Goal: Task Accomplishment & Management: Complete application form

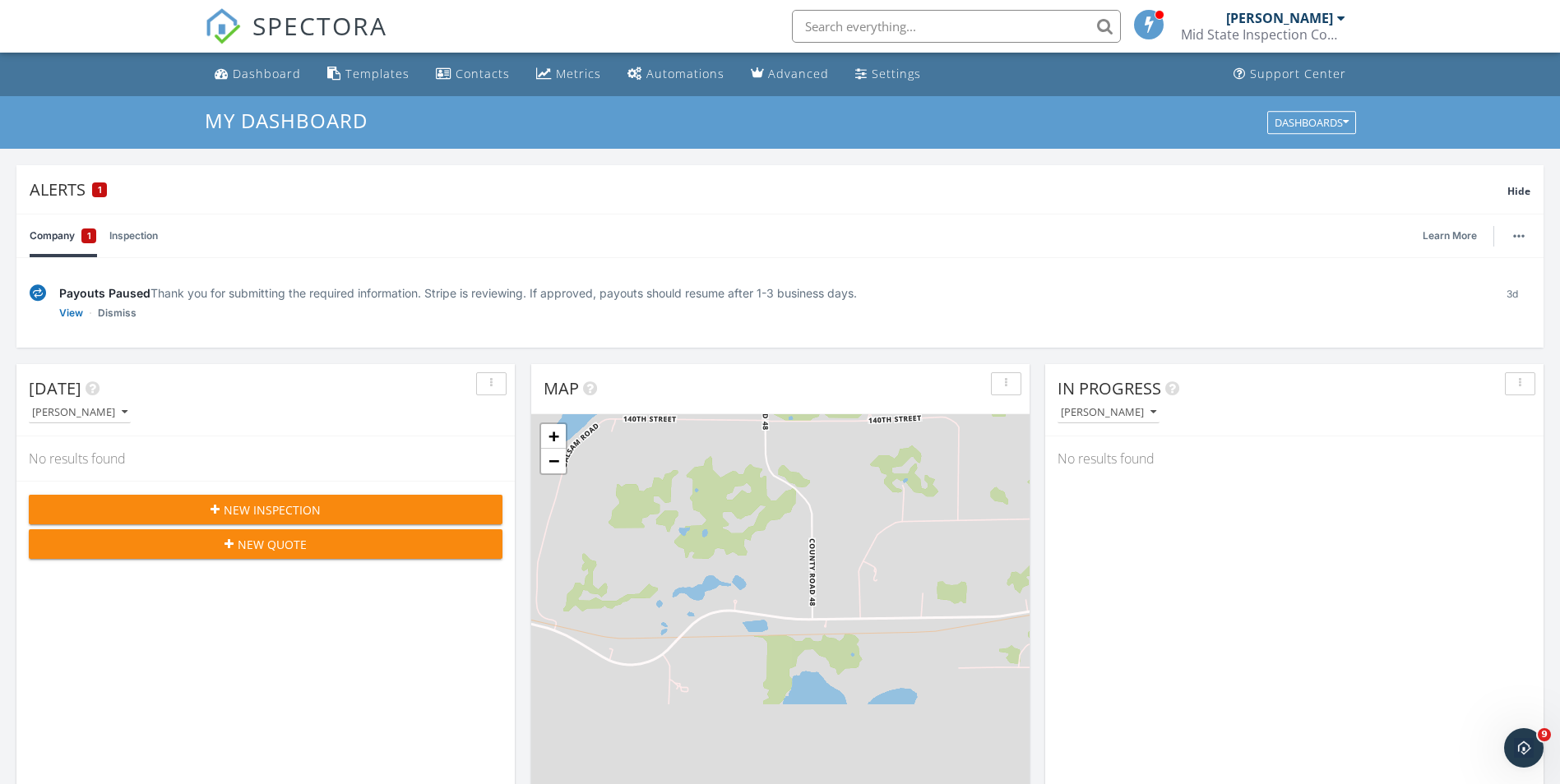
click at [226, 508] on span "New Inspection" at bounding box center [273, 510] width 97 height 17
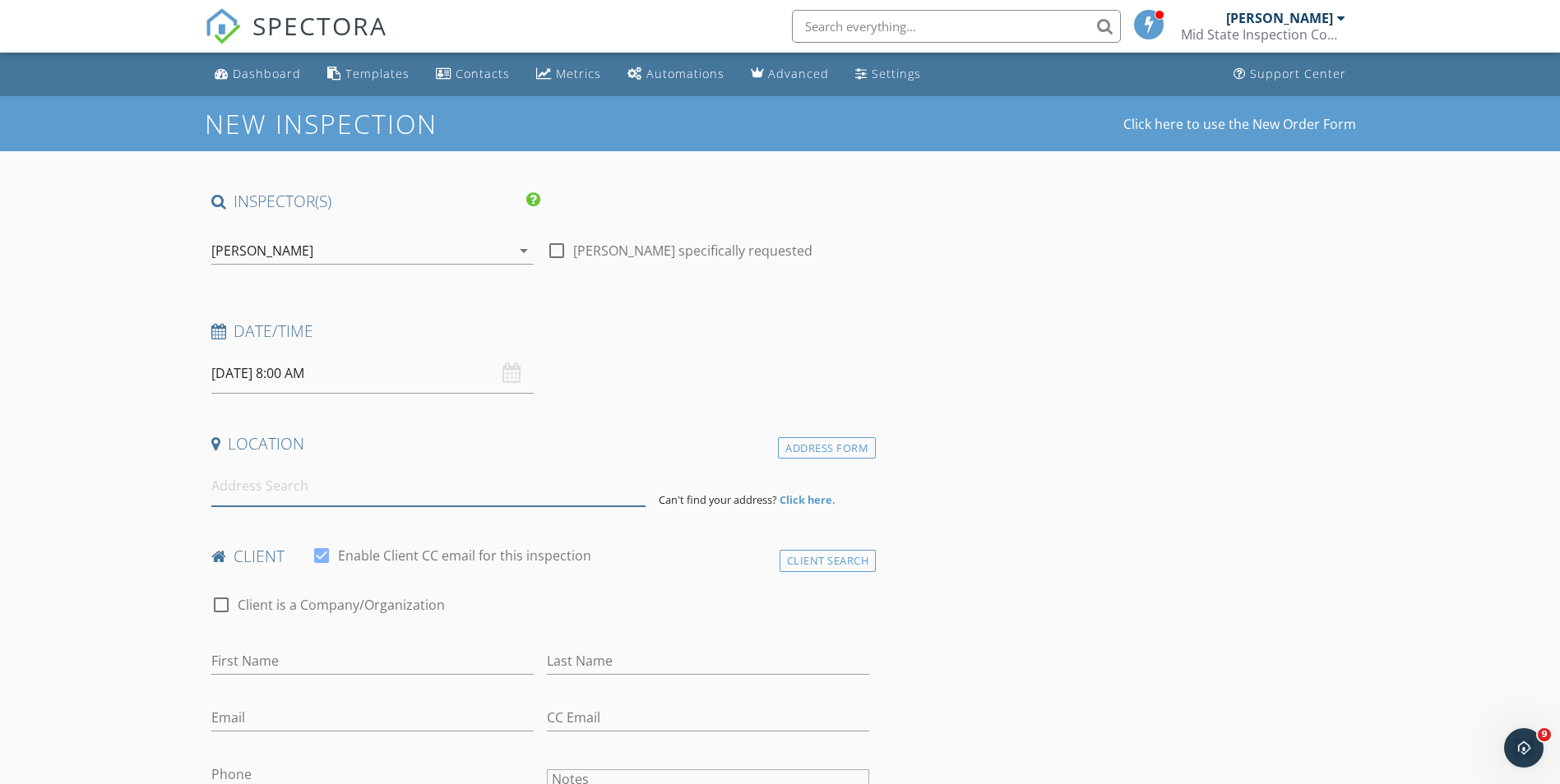
click at [265, 494] on input at bounding box center [428, 486] width 434 height 40
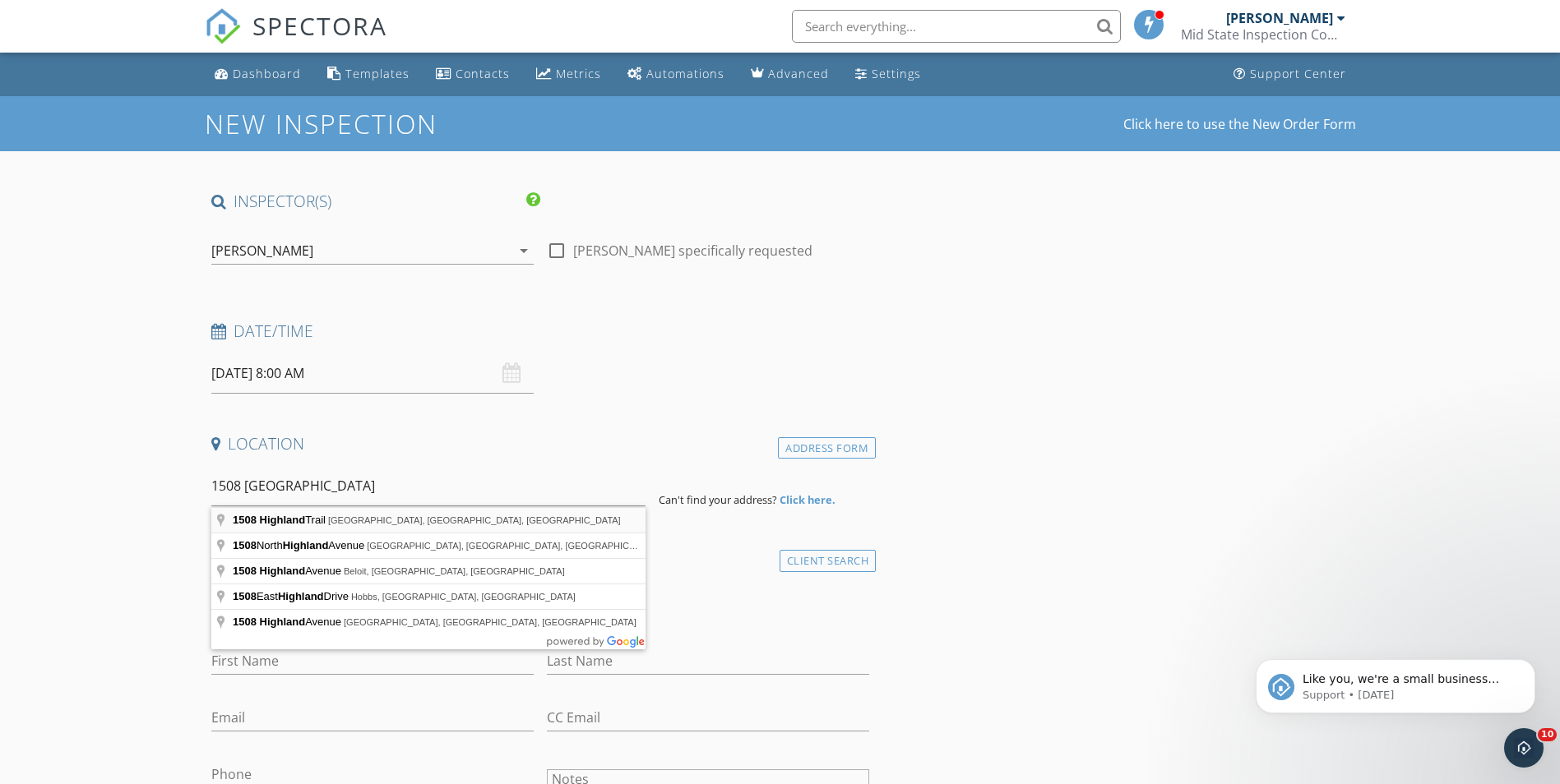
type input "1508 Highland Trail, St. Cloud, MN, USA"
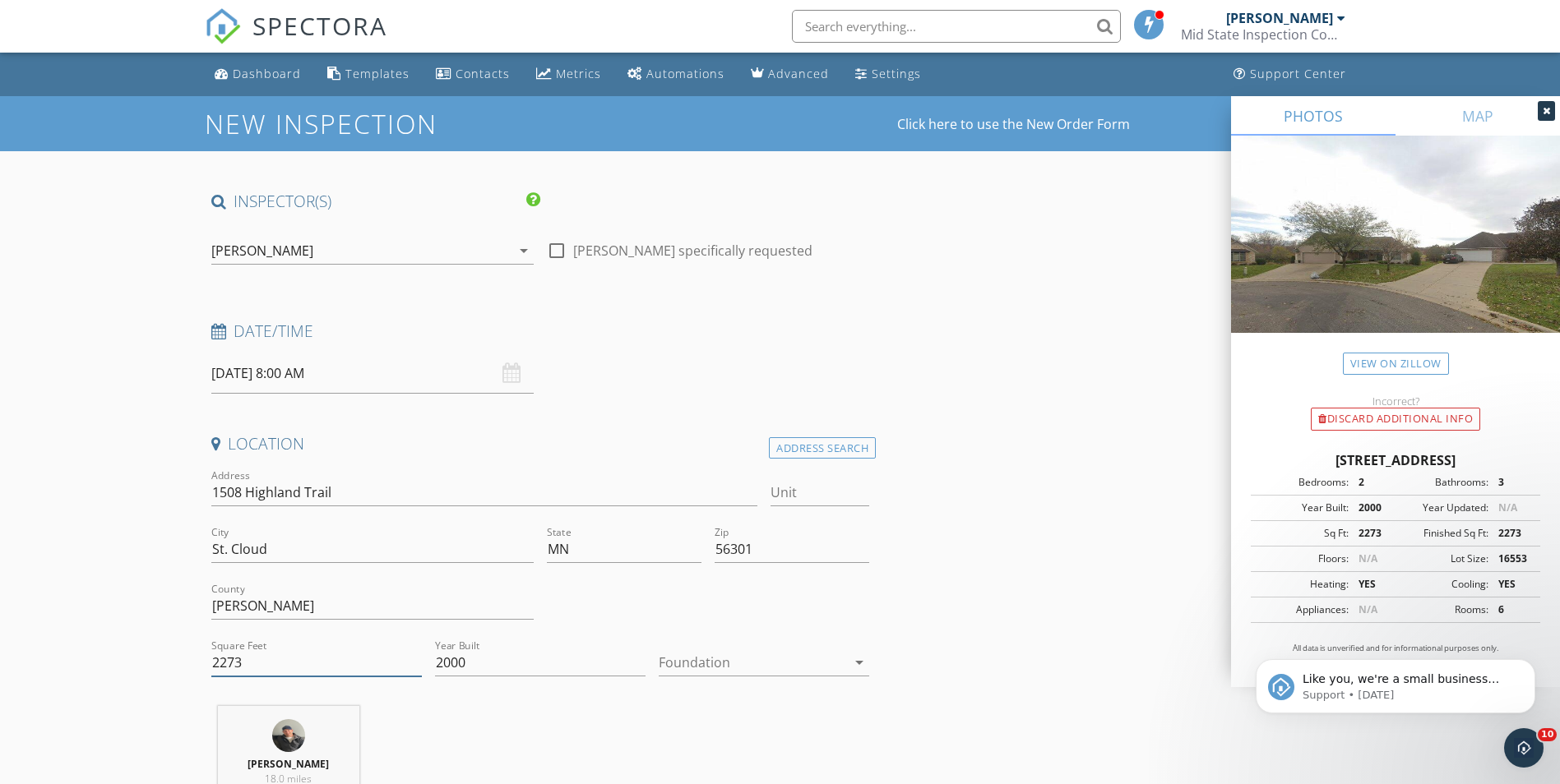
click at [254, 662] on input "2273" at bounding box center [317, 662] width 211 height 27
type input "2"
type input "3635"
click at [694, 658] on div at bounding box center [752, 662] width 187 height 26
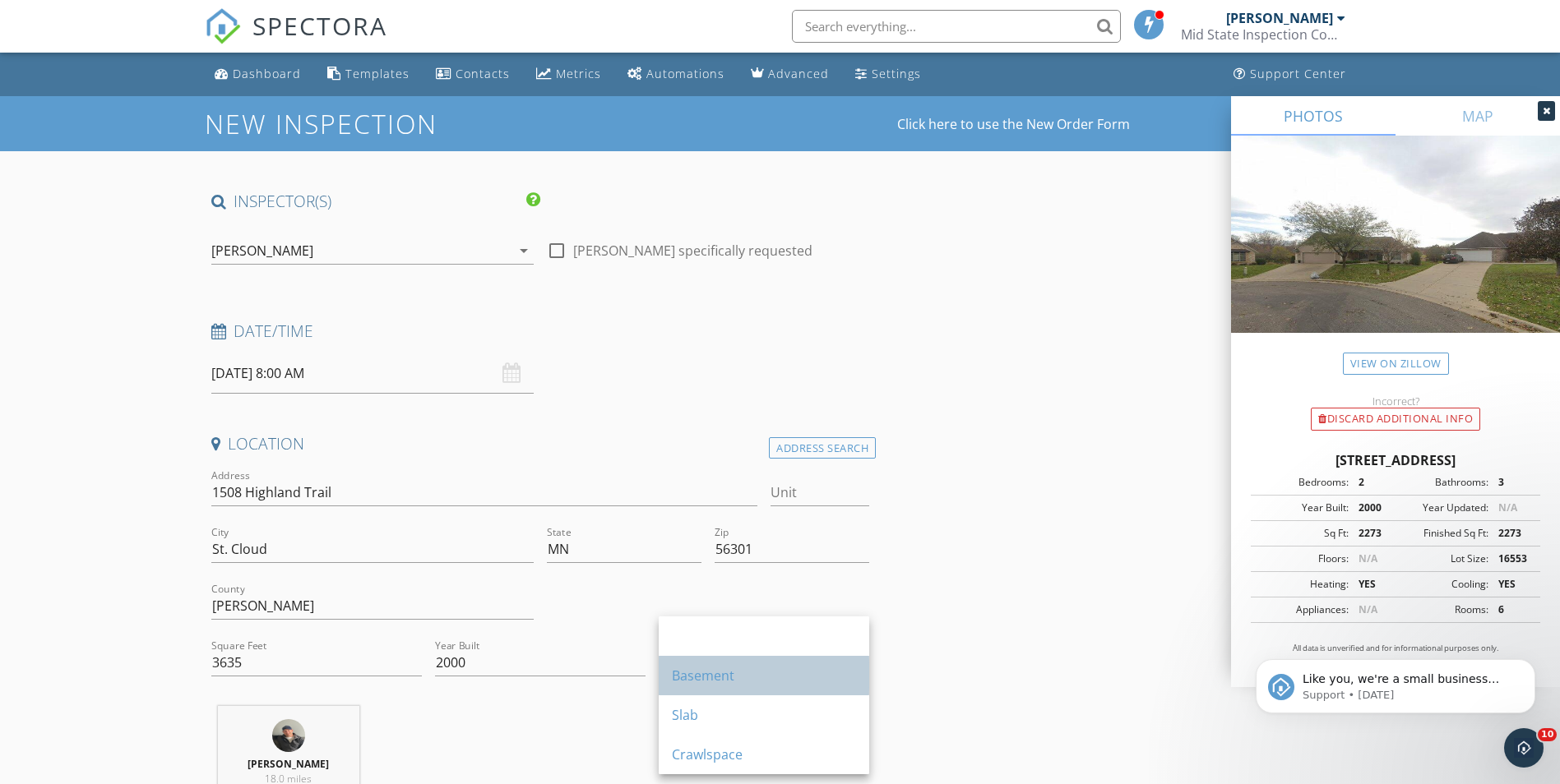
click at [691, 688] on div "Basement" at bounding box center [764, 675] width 185 height 39
click at [588, 700] on div "Location Address Search Address 1508 Highland Trail Unit City St. Cloud State M…" at bounding box center [541, 638] width 672 height 409
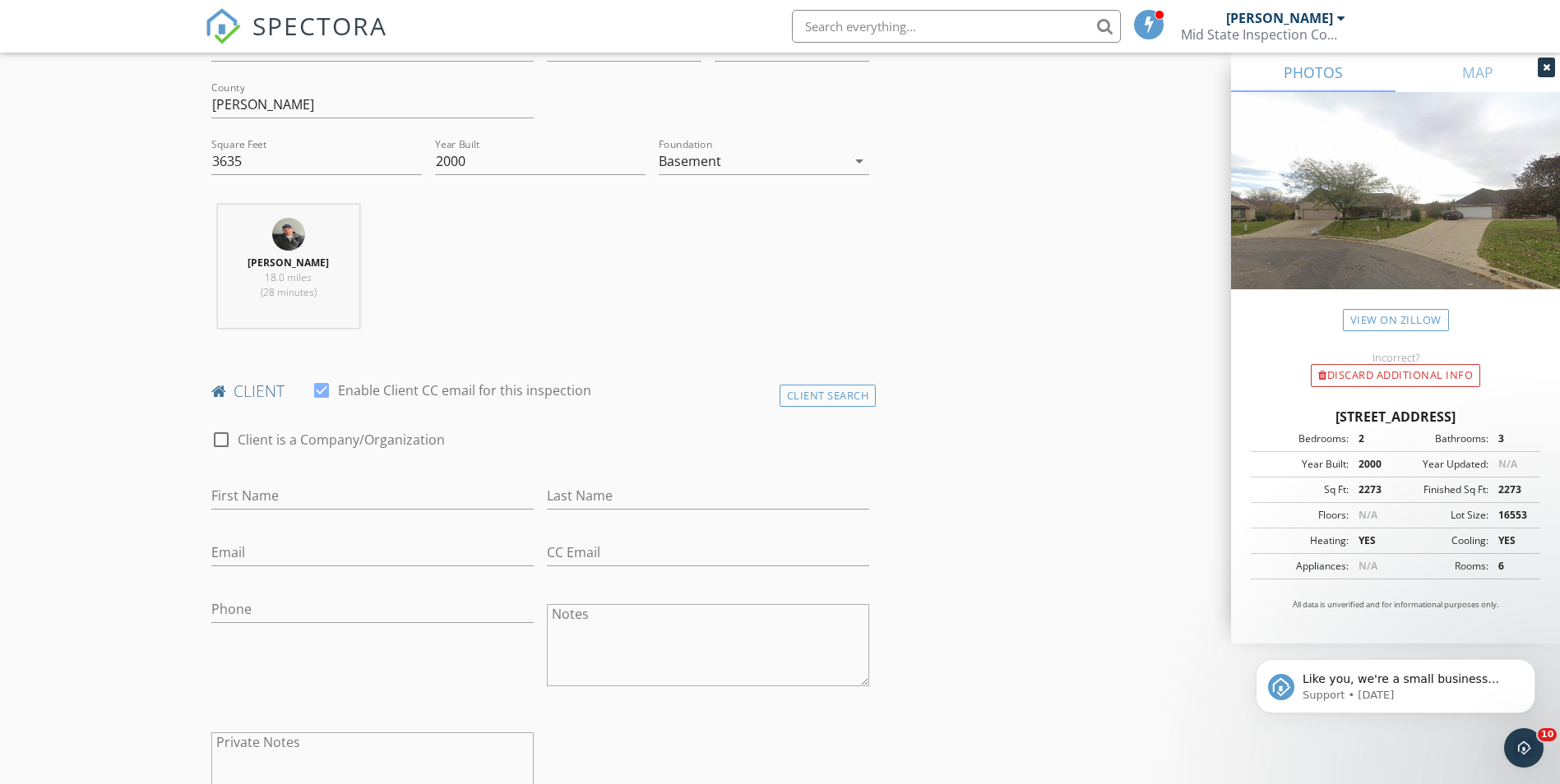
scroll to position [575, 0]
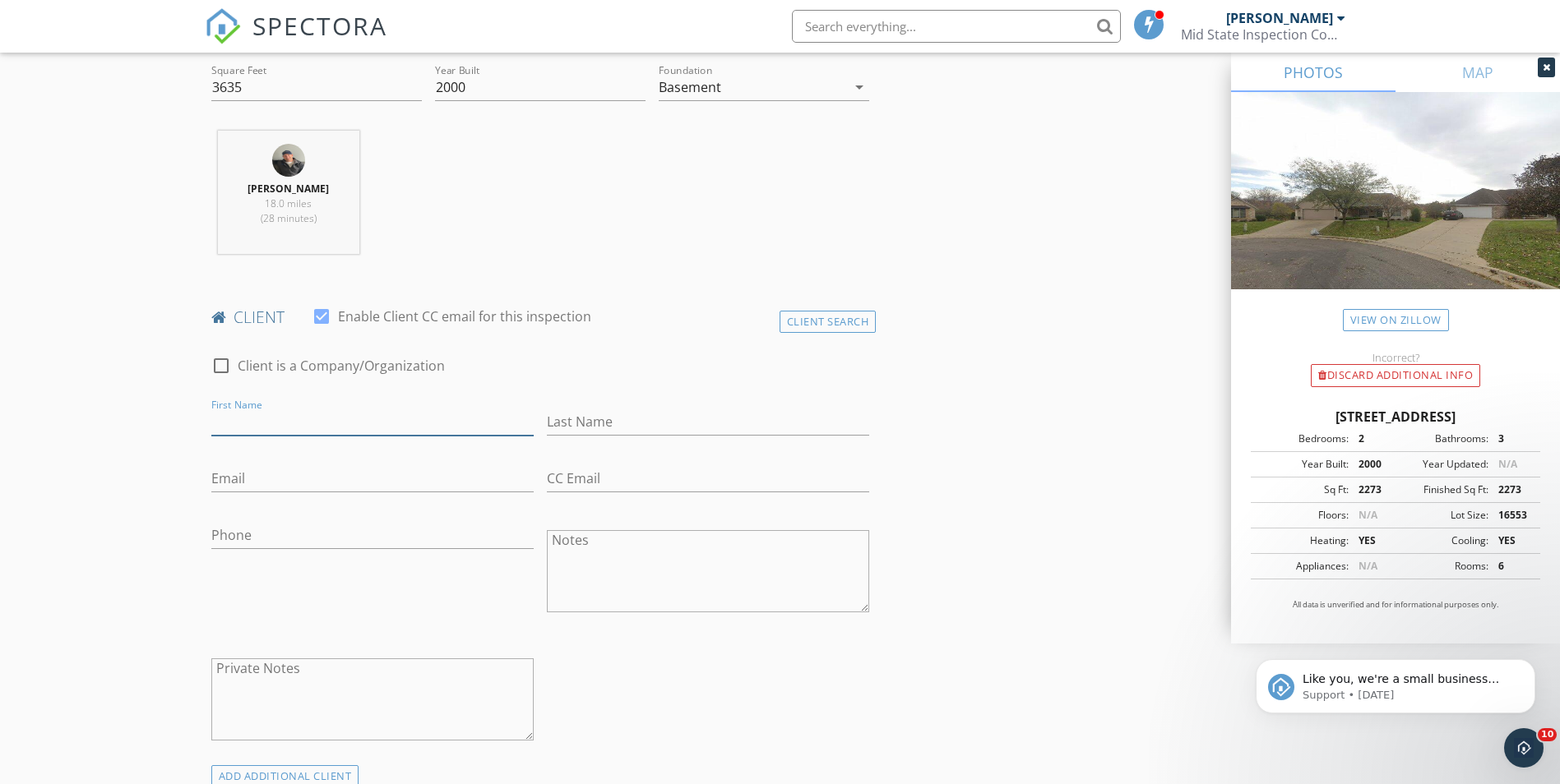
click at [322, 432] on input "First Name" at bounding box center [373, 422] width 322 height 27
type input "[PERSON_NAME]"
type input "Abbey"
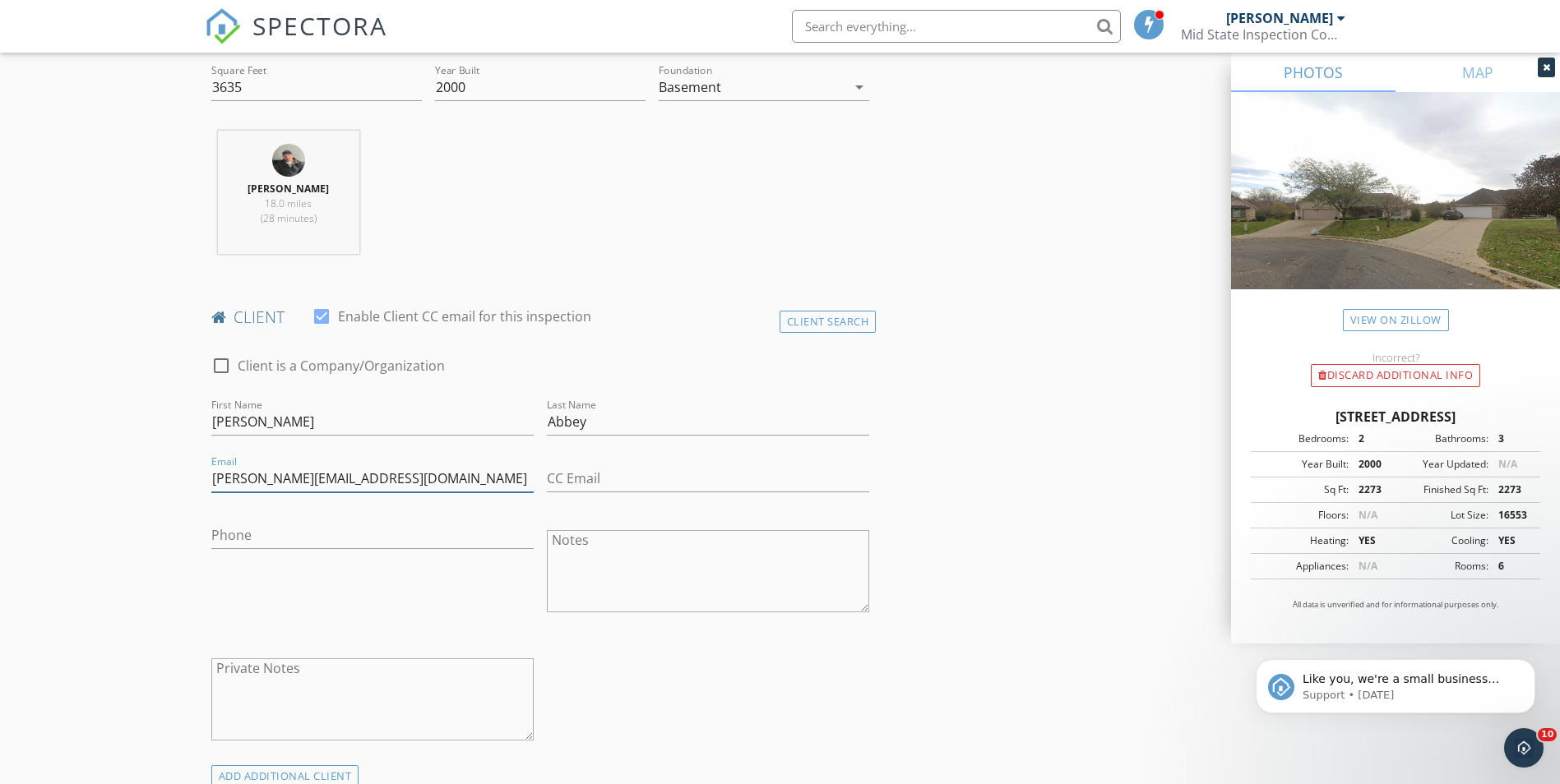
type input "[PERSON_NAME][EMAIL_ADDRESS][DOMAIN_NAME]"
type input "[PHONE_NUMBER]"
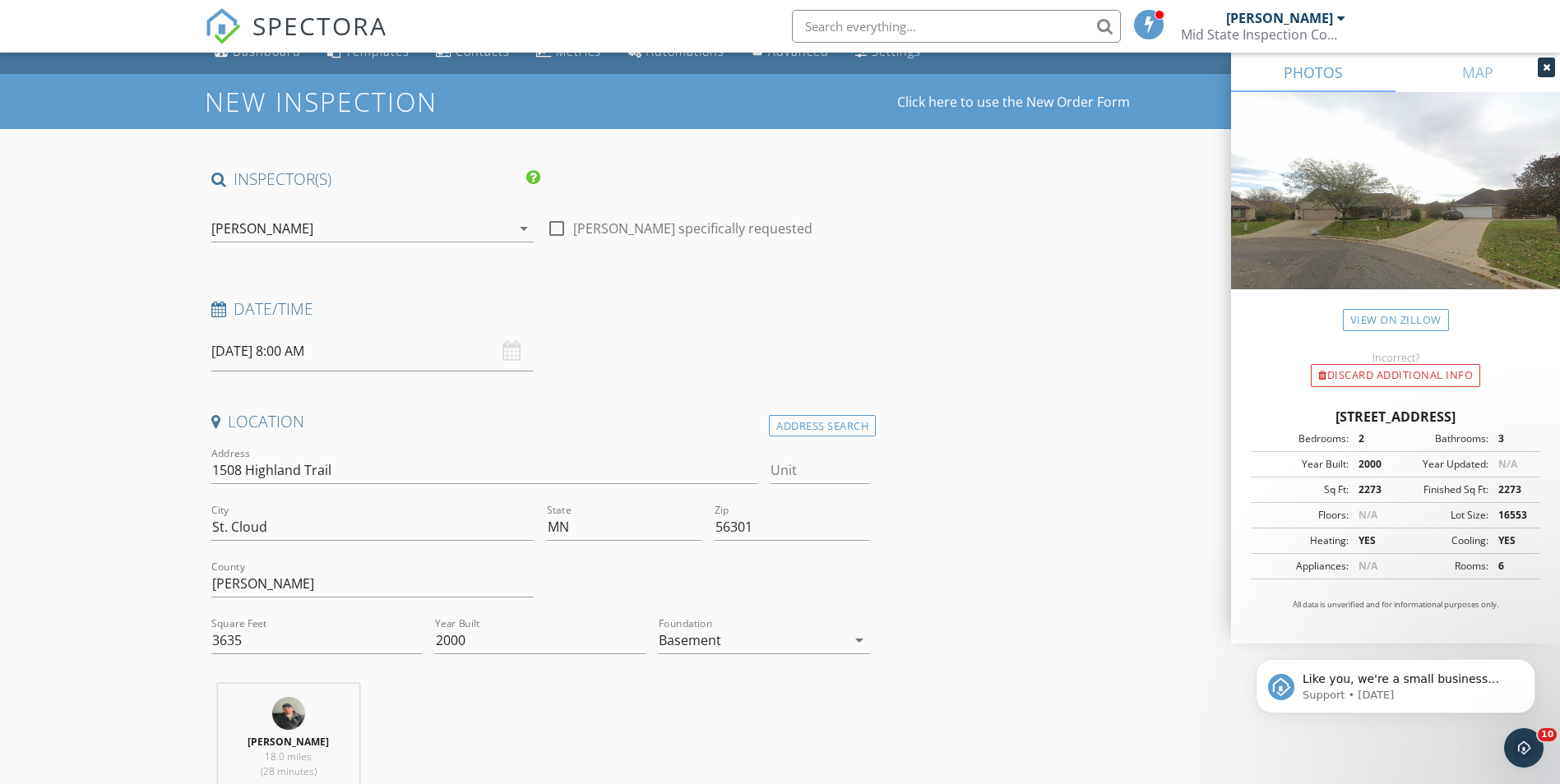
scroll to position [0, 0]
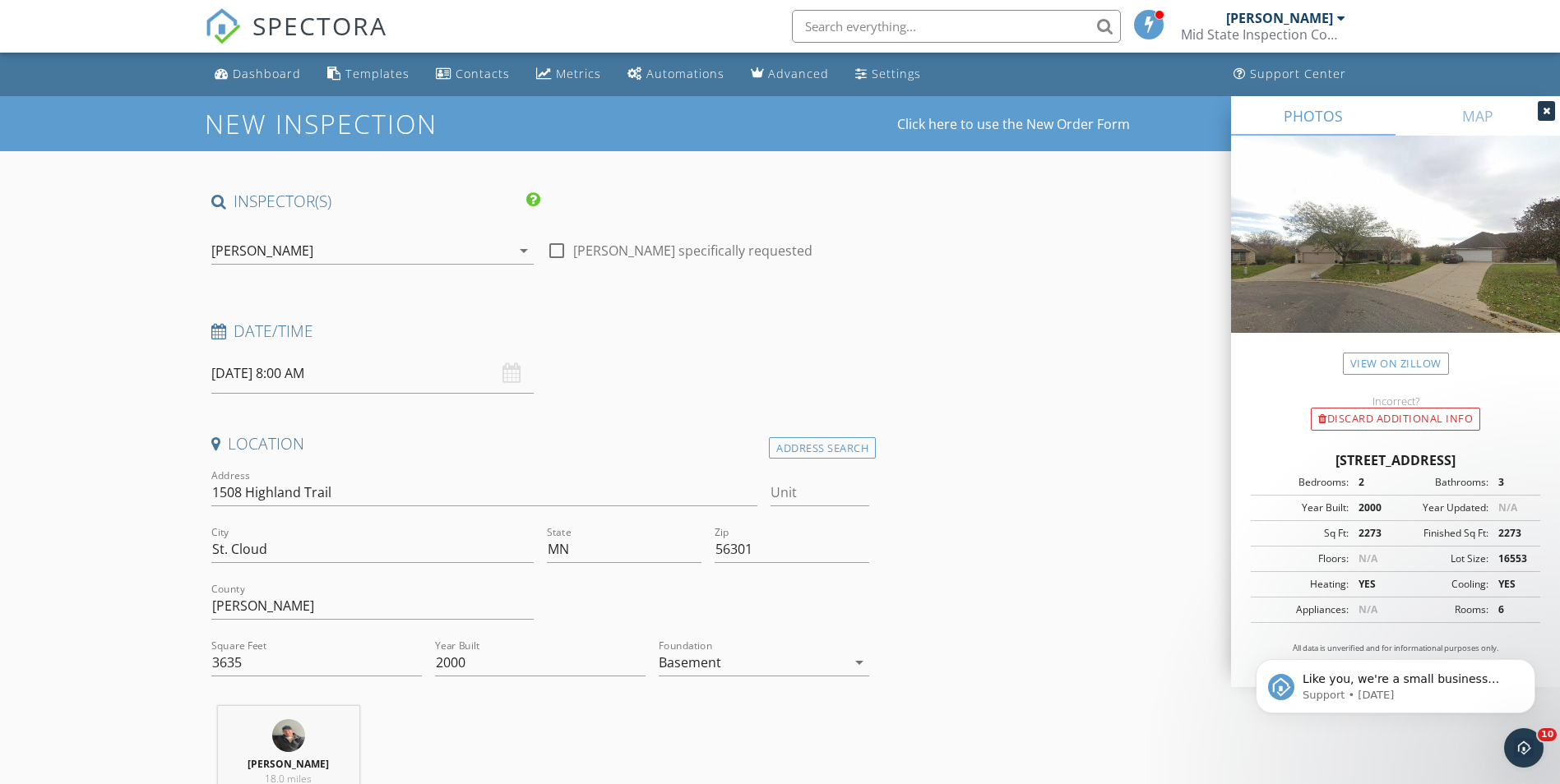
click at [265, 377] on input "09/29/2025 8:00 AM" at bounding box center [373, 373] width 322 height 40
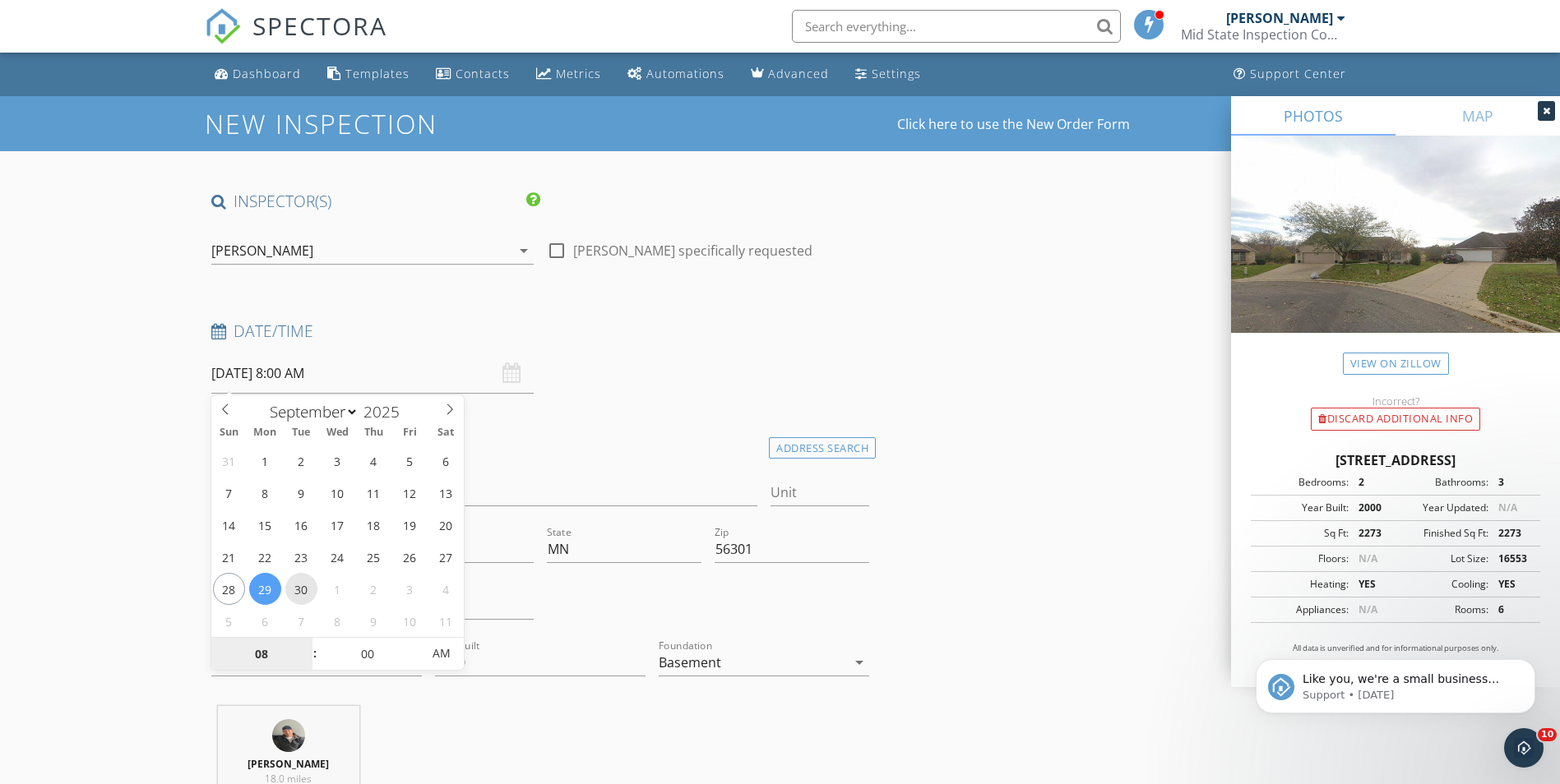
type input "[DATE] 8:00 AM"
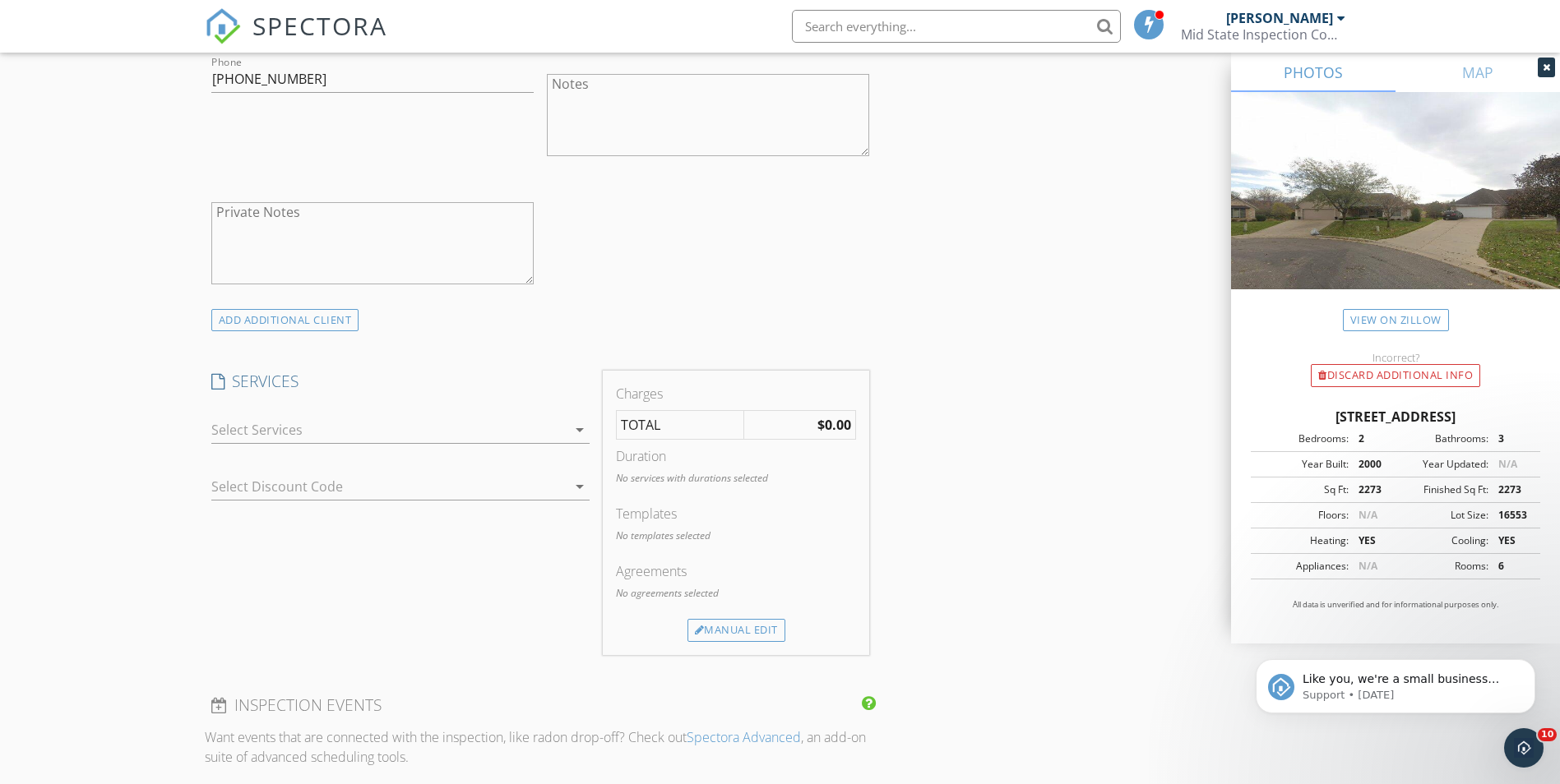
scroll to position [1069, 0]
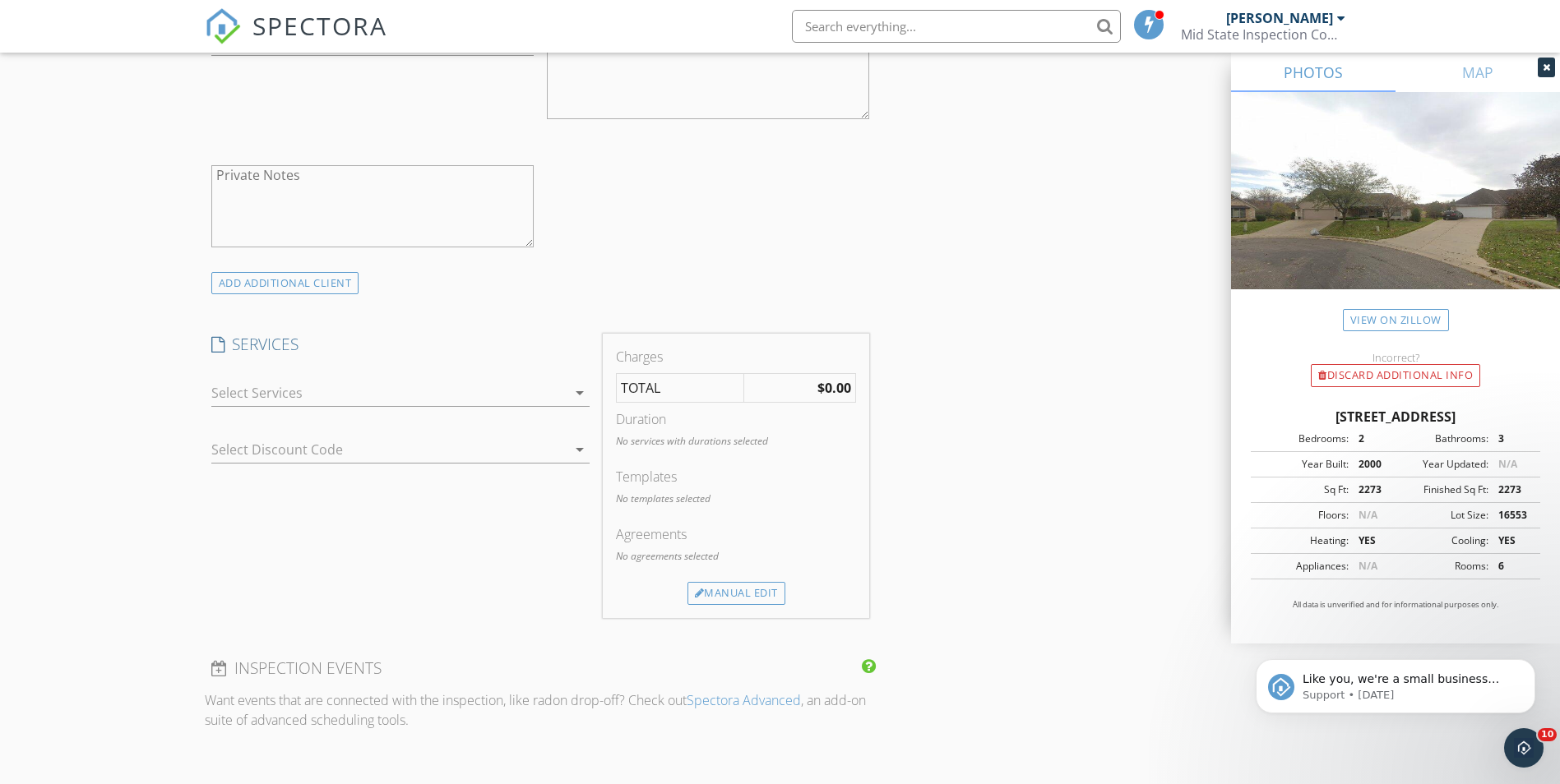
click at [251, 397] on div at bounding box center [389, 392] width 355 height 26
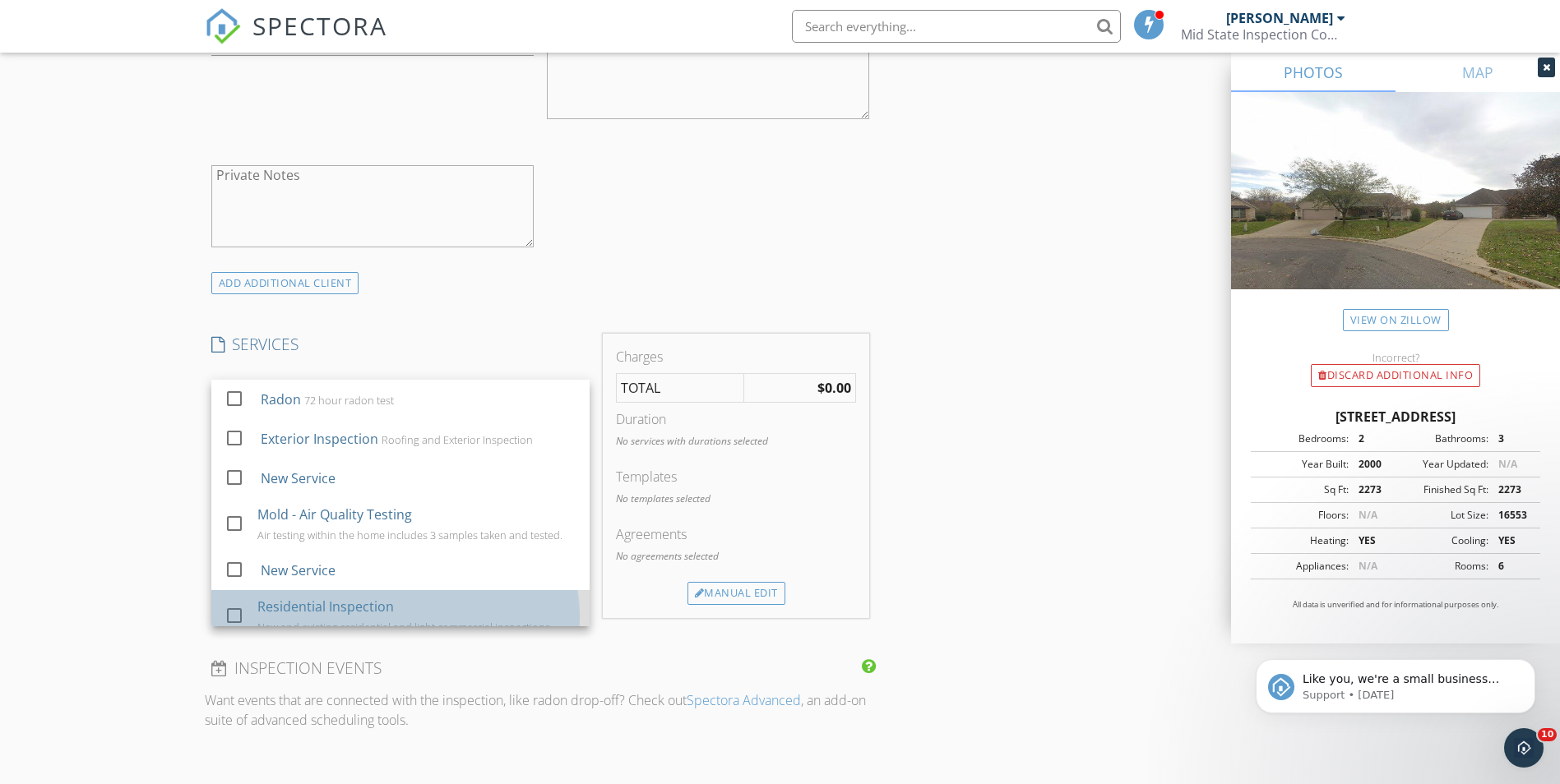
click at [307, 611] on div "Residential Inspection" at bounding box center [326, 606] width 137 height 20
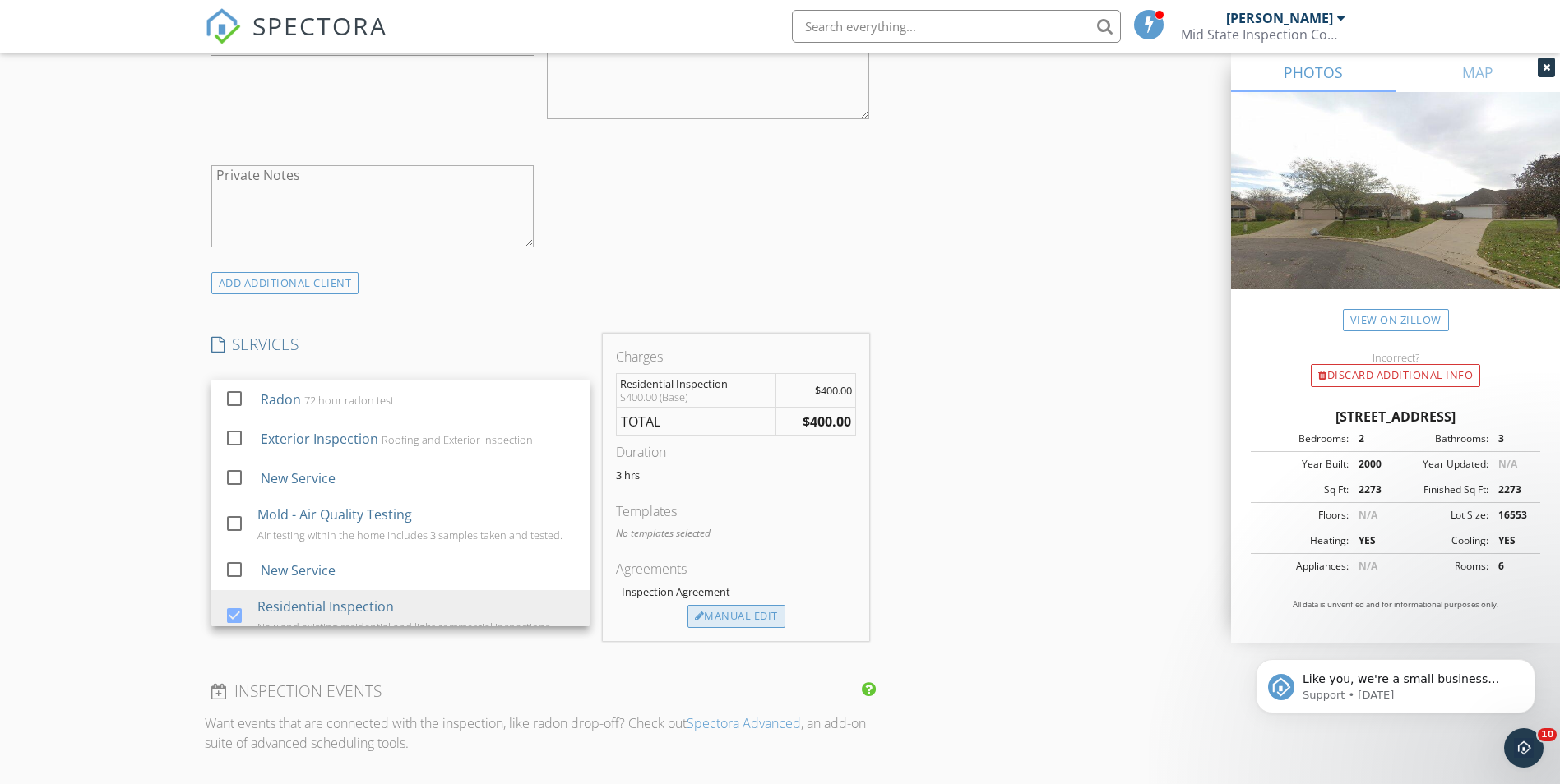
click at [716, 617] on div "Manual Edit" at bounding box center [736, 616] width 97 height 23
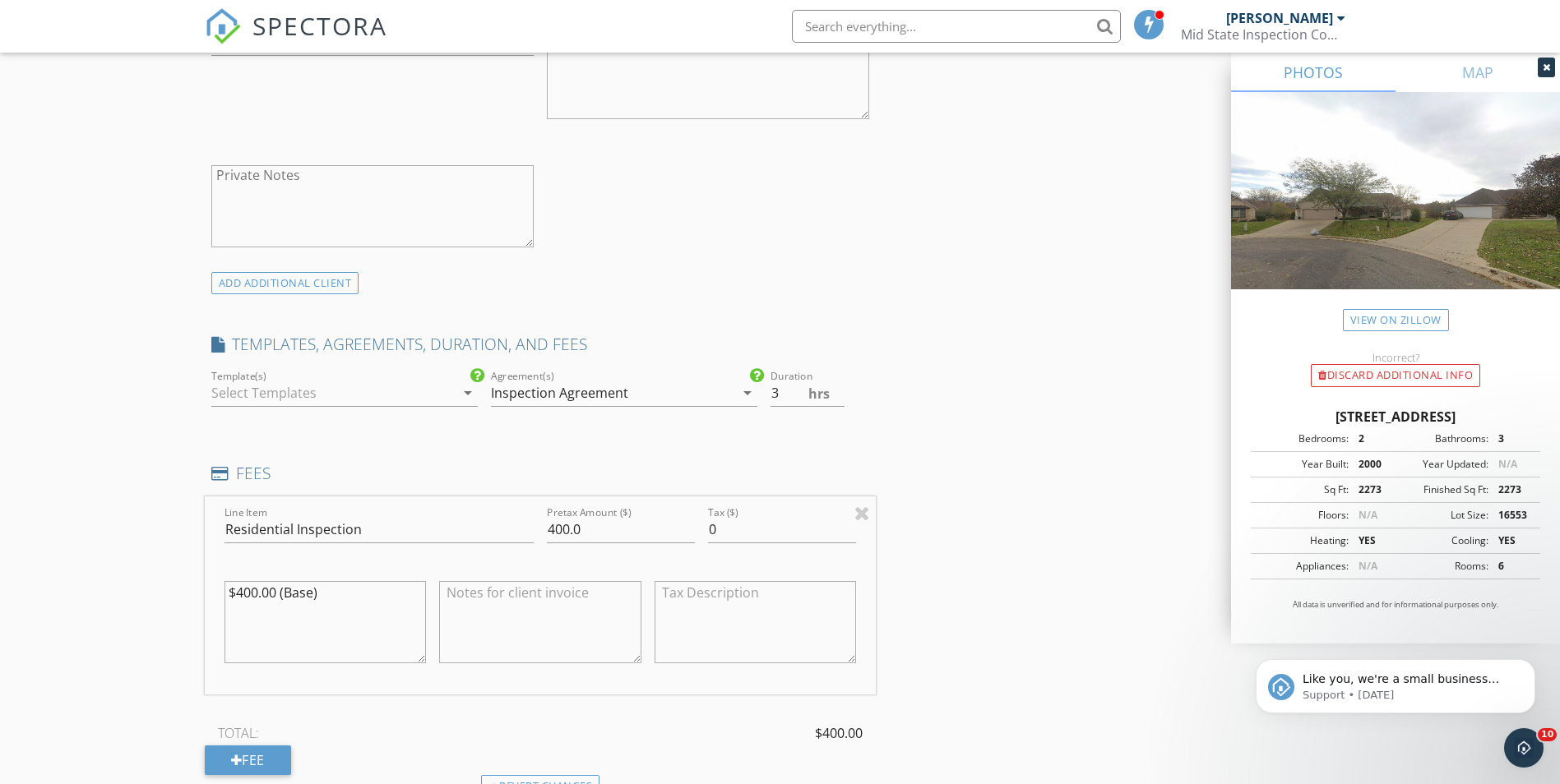
click at [292, 386] on div at bounding box center [334, 392] width 244 height 26
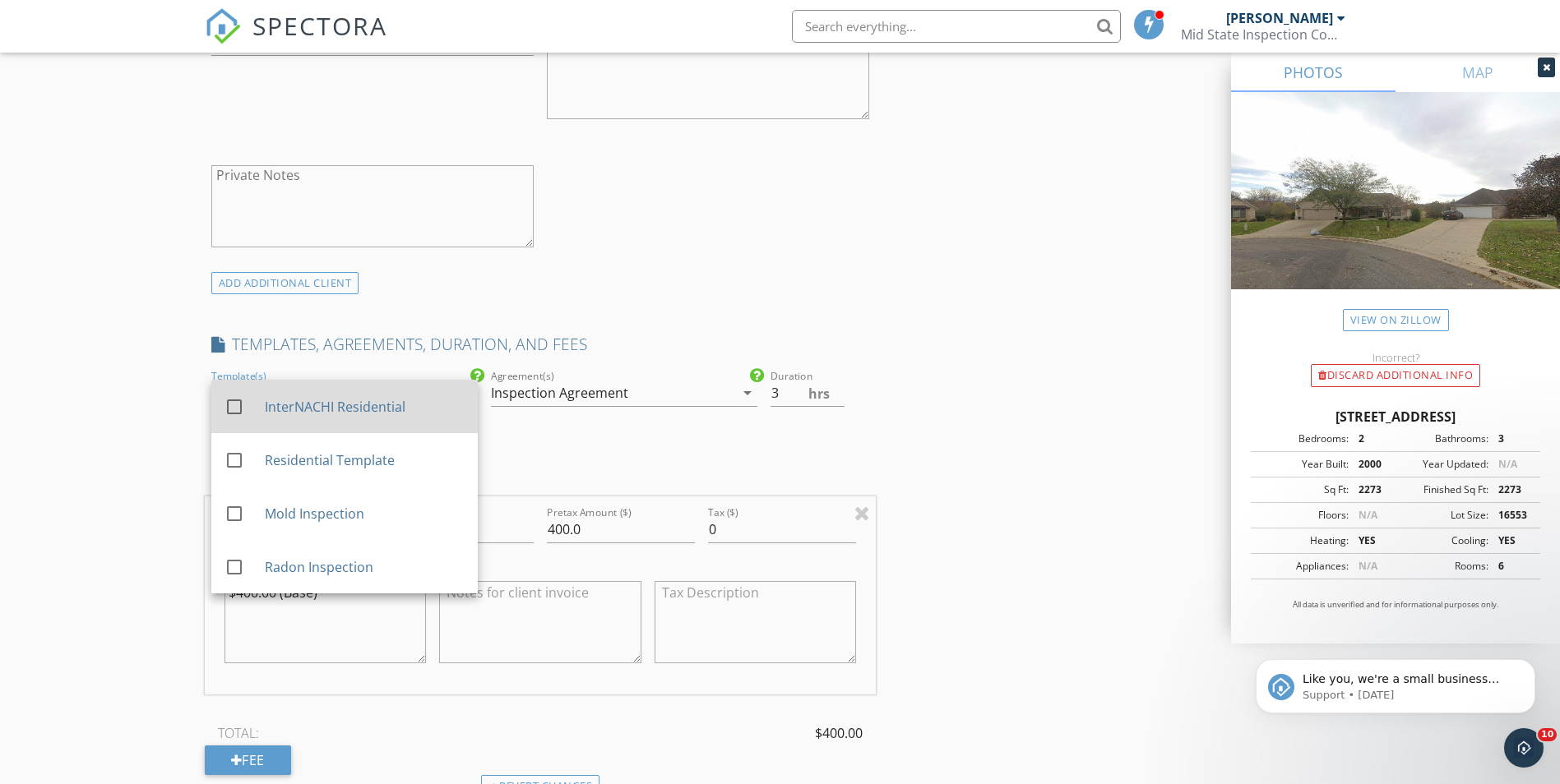
drag, startPoint x: 282, startPoint y: 410, endPoint x: 228, endPoint y: 430, distance: 57.6
click at [281, 413] on div "InterNACHI Residential" at bounding box center [364, 407] width 200 height 20
click at [178, 456] on div "New Inspection Click here to use the New Order Form INSPECTOR(S) check_box Chri…" at bounding box center [780, 597] width 1560 height 3138
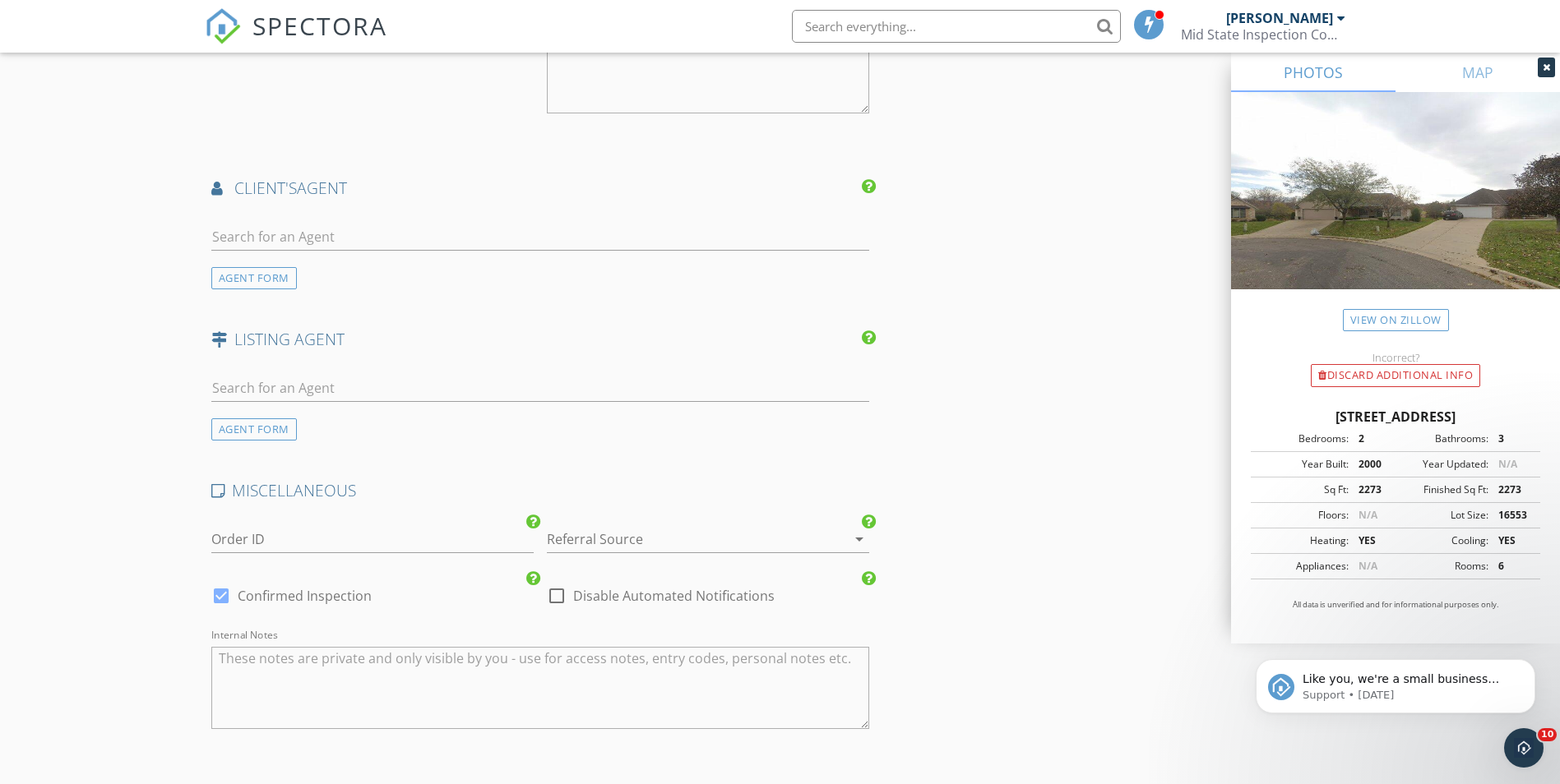
scroll to position [2055, 0]
click at [276, 279] on div "AGENT FORM" at bounding box center [254, 277] width 85 height 22
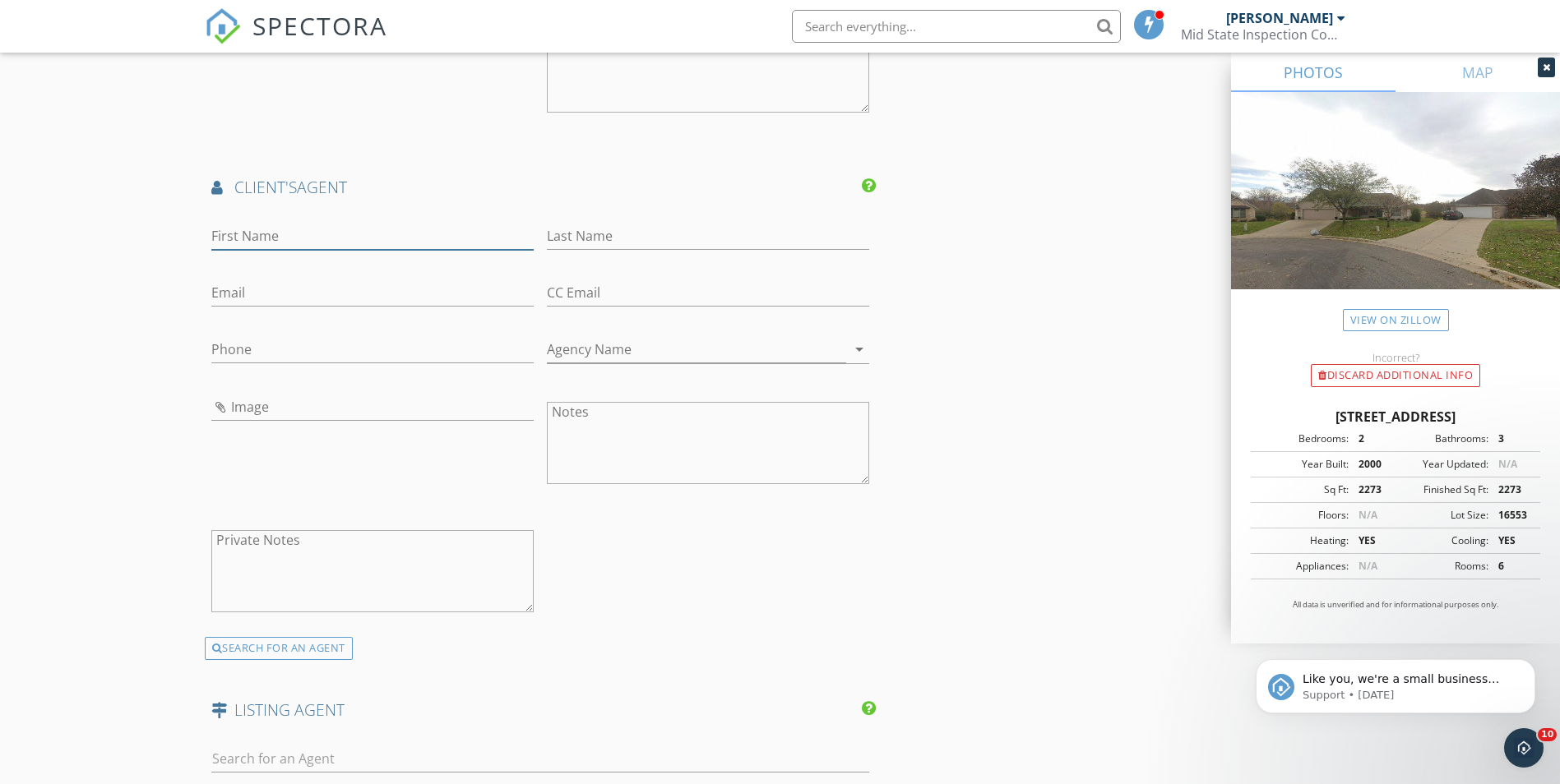
click at [292, 229] on input "First Name" at bounding box center [373, 236] width 322 height 27
type input "[PERSON_NAME]"
type input "s"
type input "[PERSON_NAME]"
click at [334, 298] on input "Email" at bounding box center [373, 292] width 322 height 27
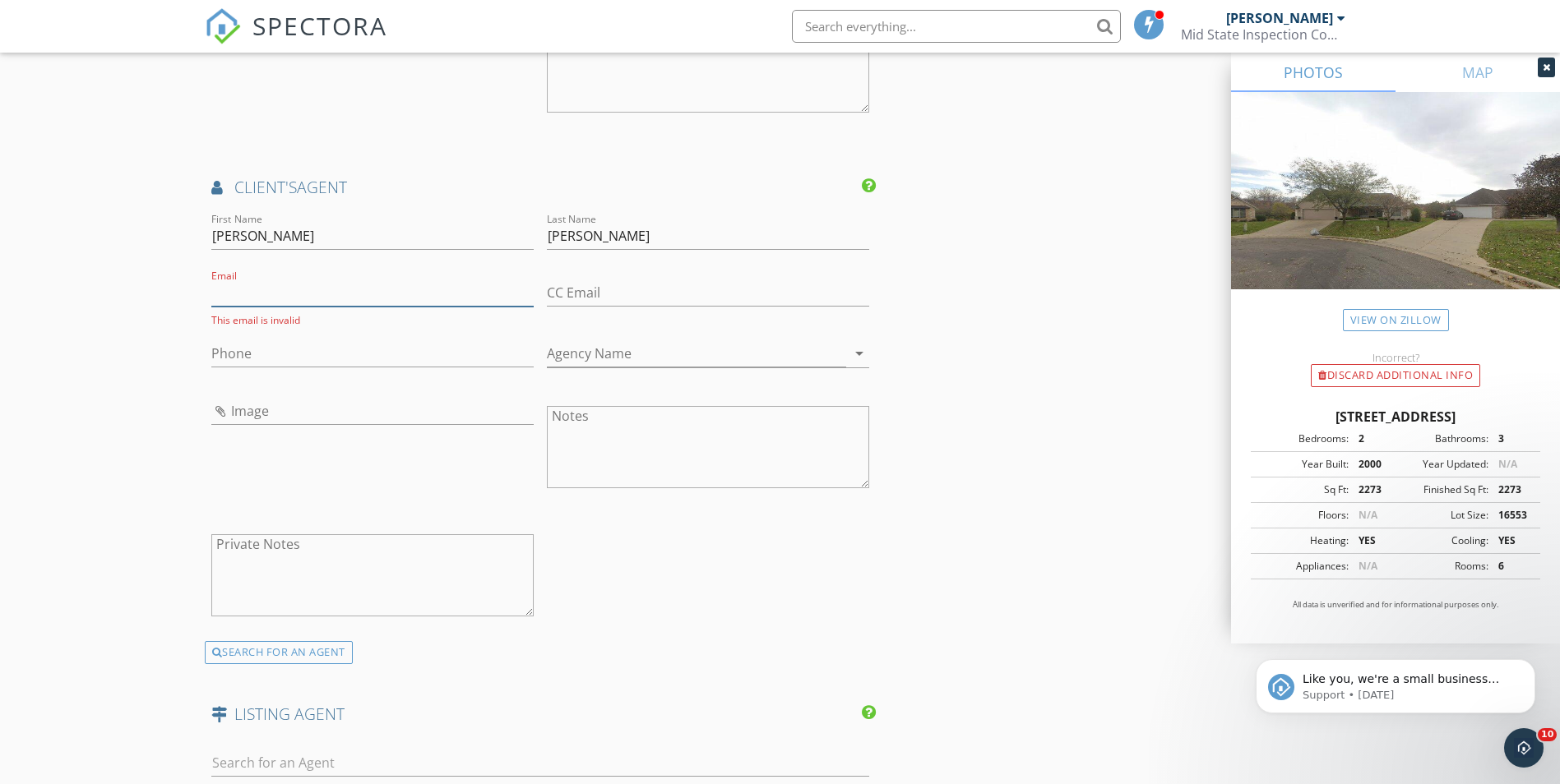
paste input "[EMAIL_ADDRESS][DOMAIN_NAME]"
type input "[EMAIL_ADDRESS][DOMAIN_NAME]"
click at [308, 353] on input "Phone" at bounding box center [373, 349] width 322 height 27
paste input "[PHONE_NUMBER]"
type input "[PHONE_NUMBER]"
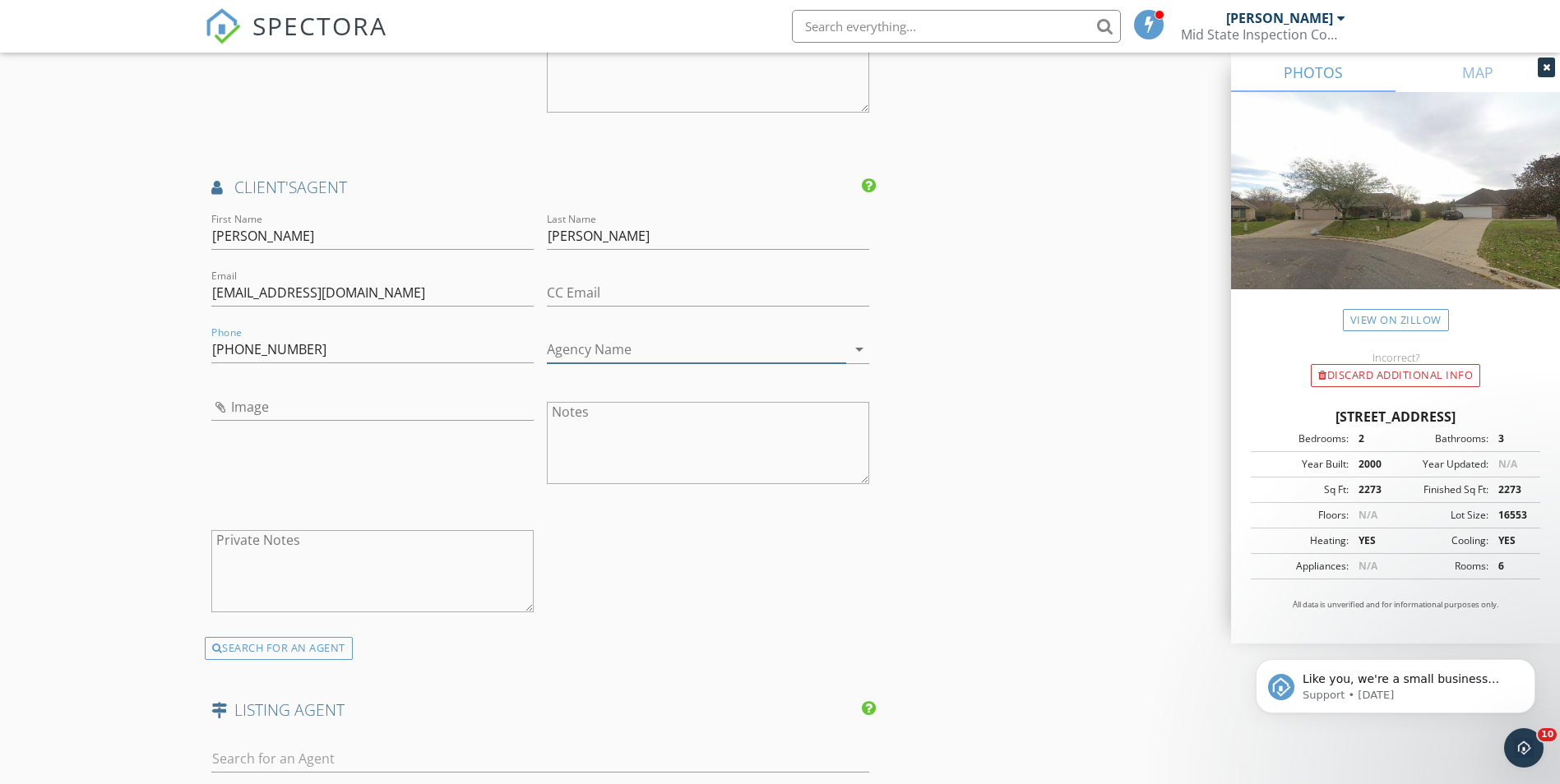
click at [619, 349] on input "Agency Name" at bounding box center [696, 349] width 299 height 27
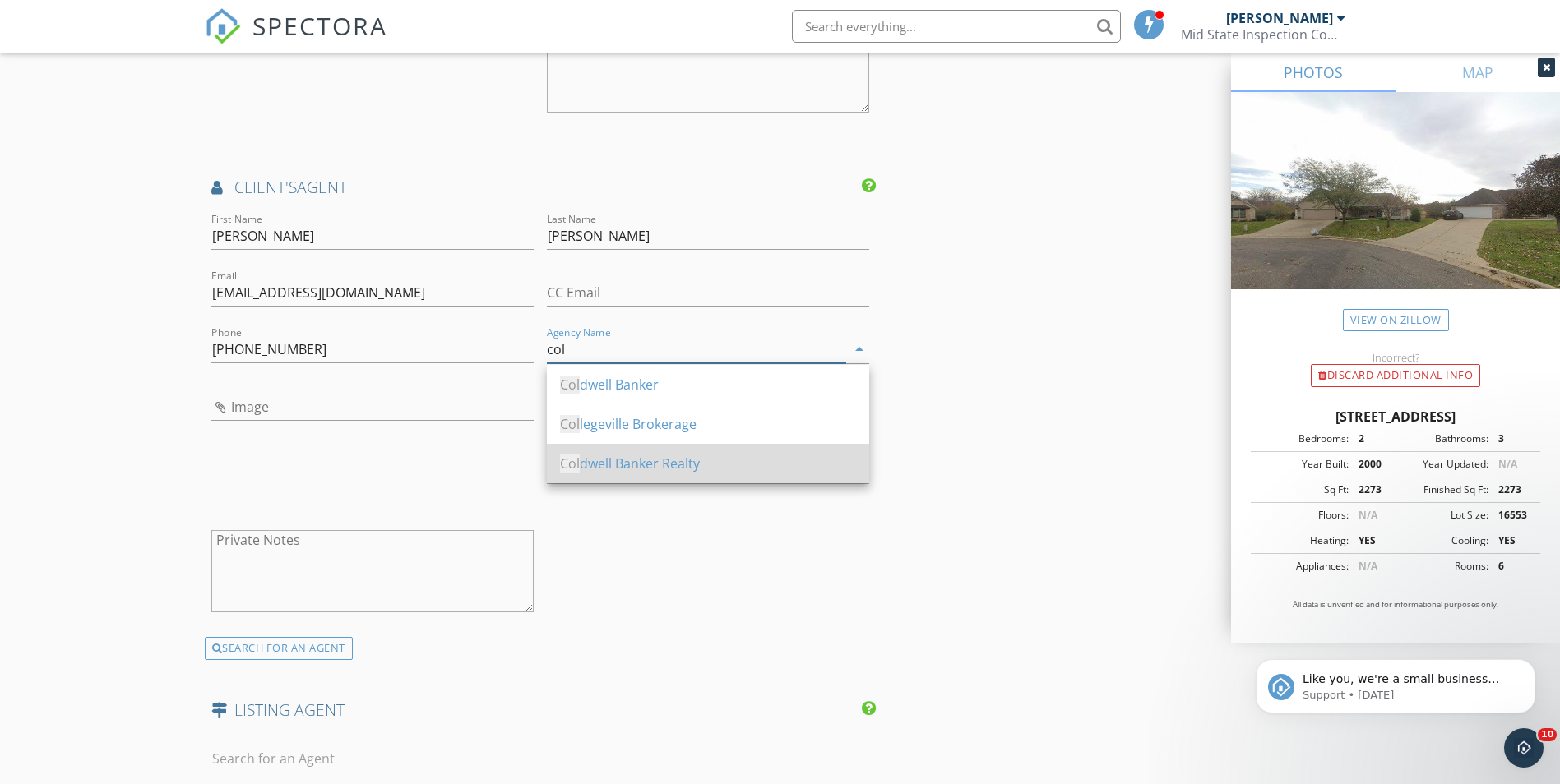
click at [647, 447] on div "Col dwell Banker Realty" at bounding box center [708, 464] width 296 height 39
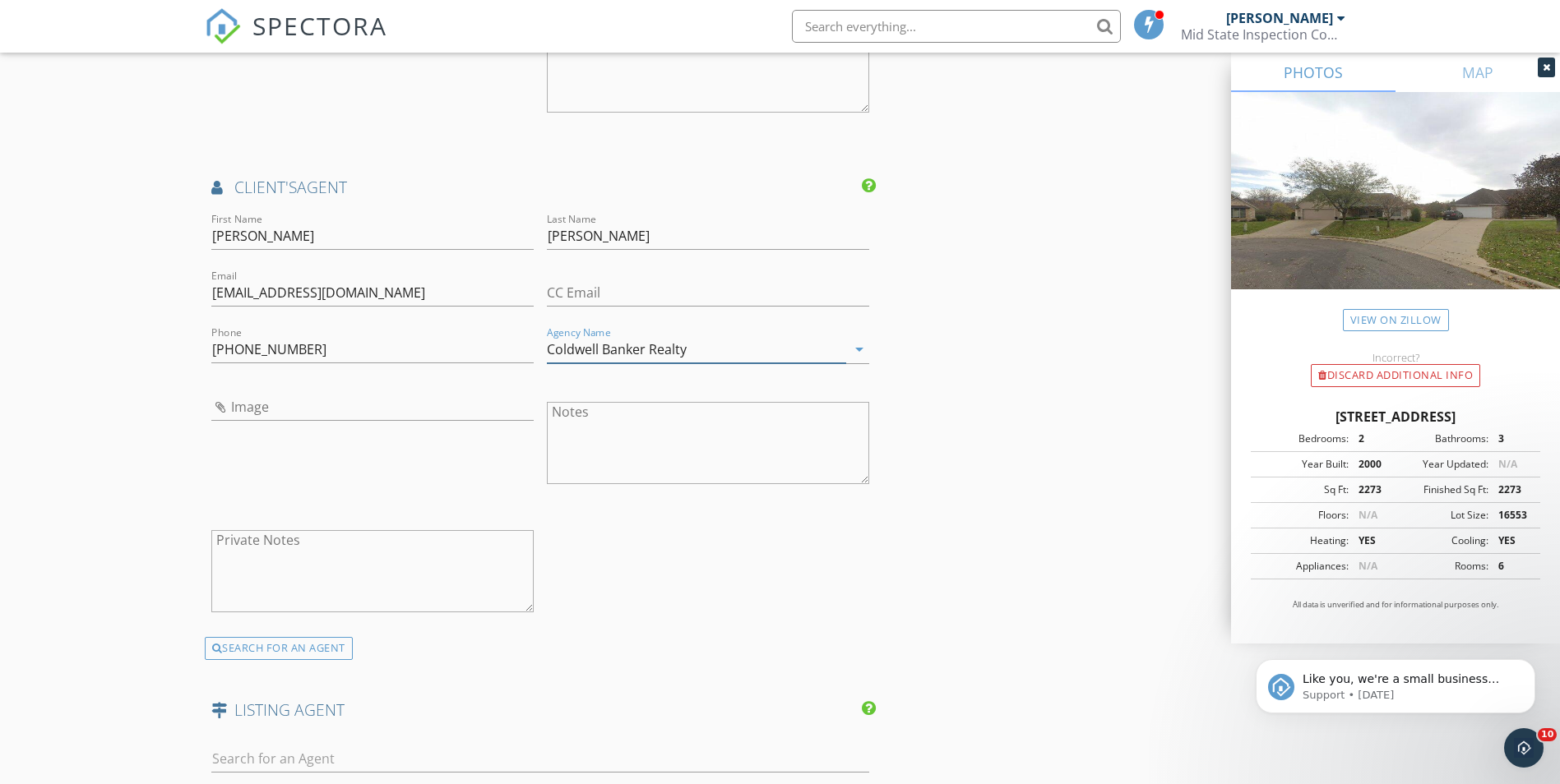
type input "Coldwell Banker Realty"
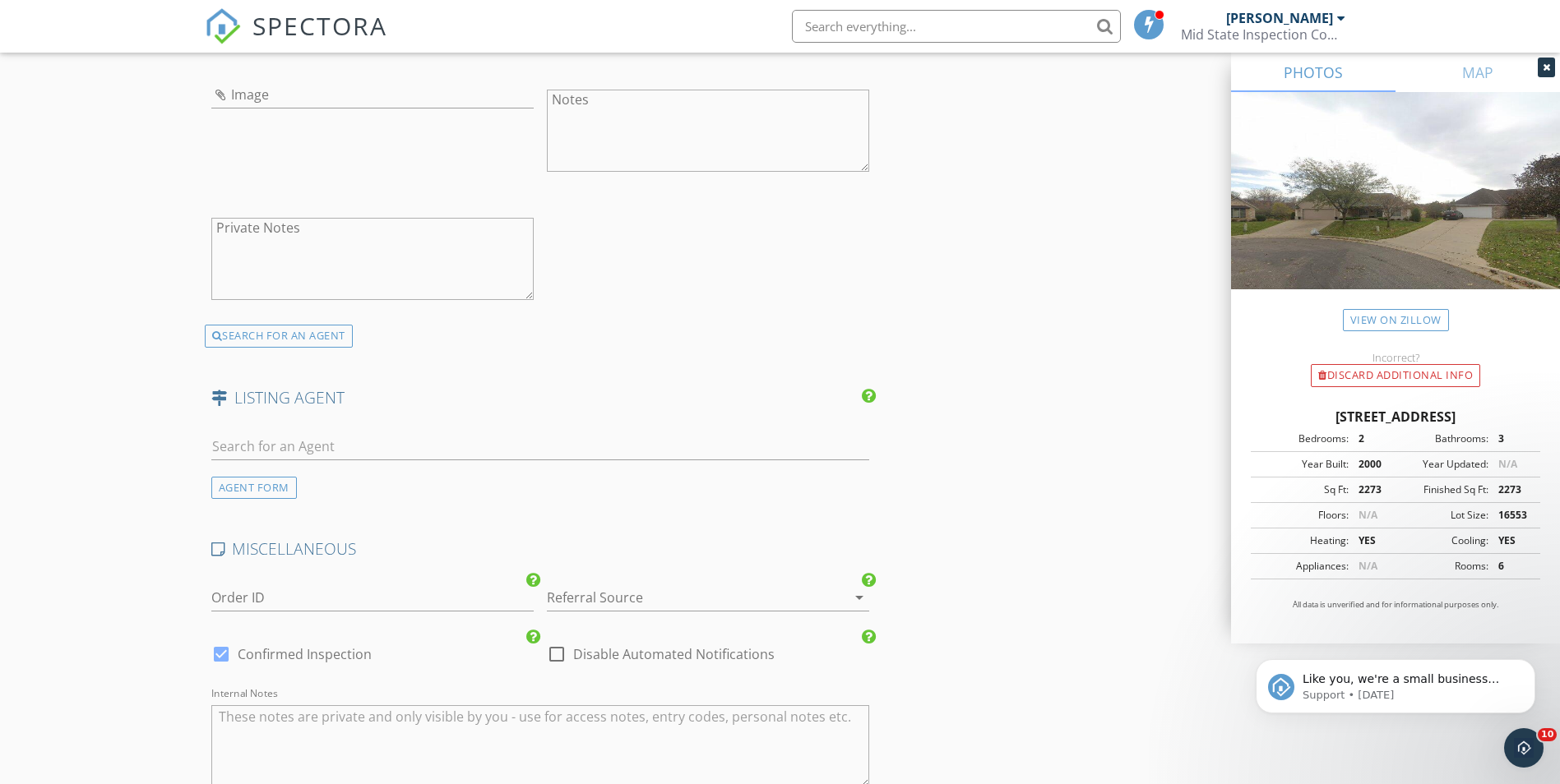
scroll to position [2384, 0]
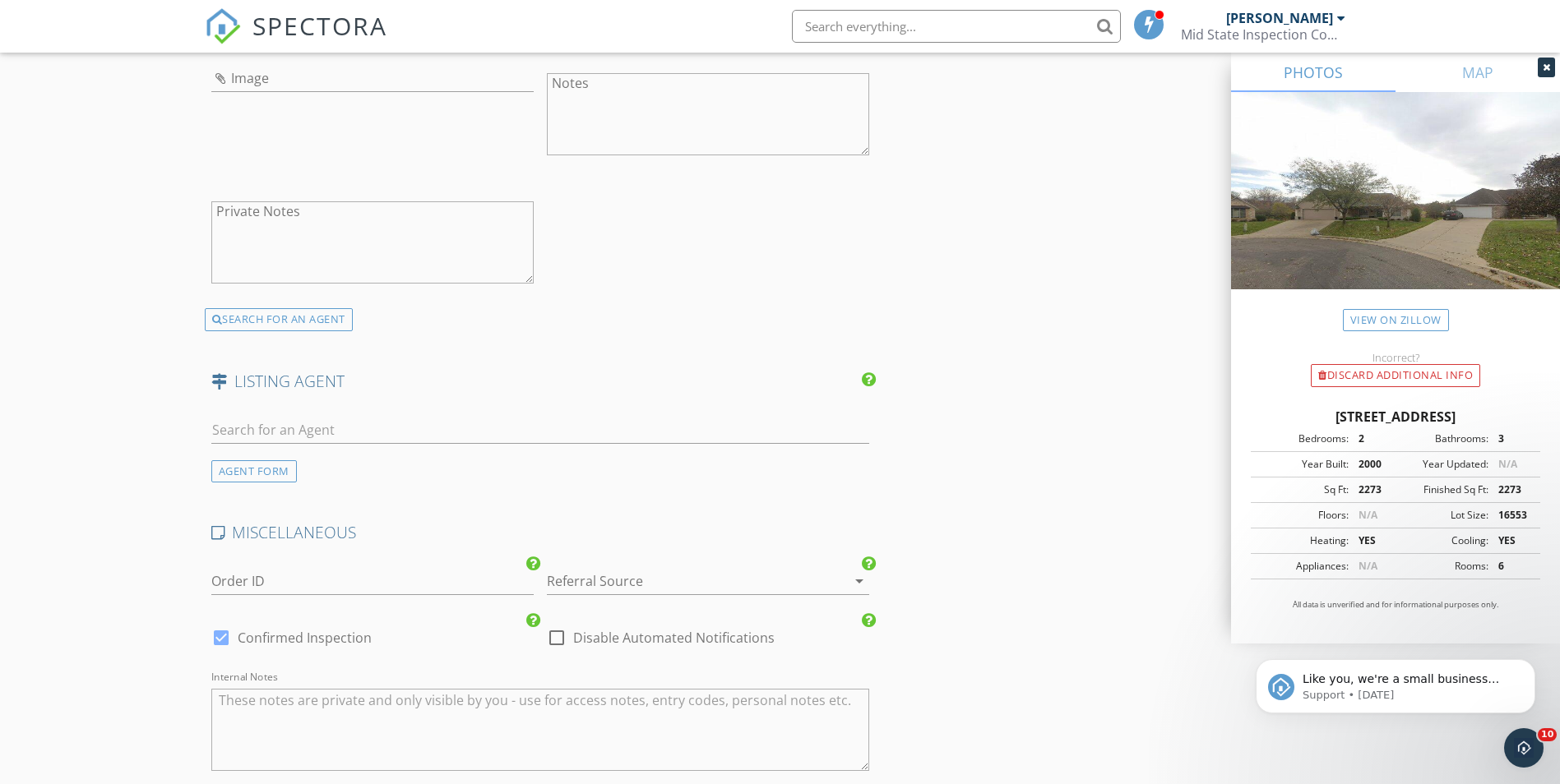
click at [594, 573] on div at bounding box center [685, 581] width 276 height 26
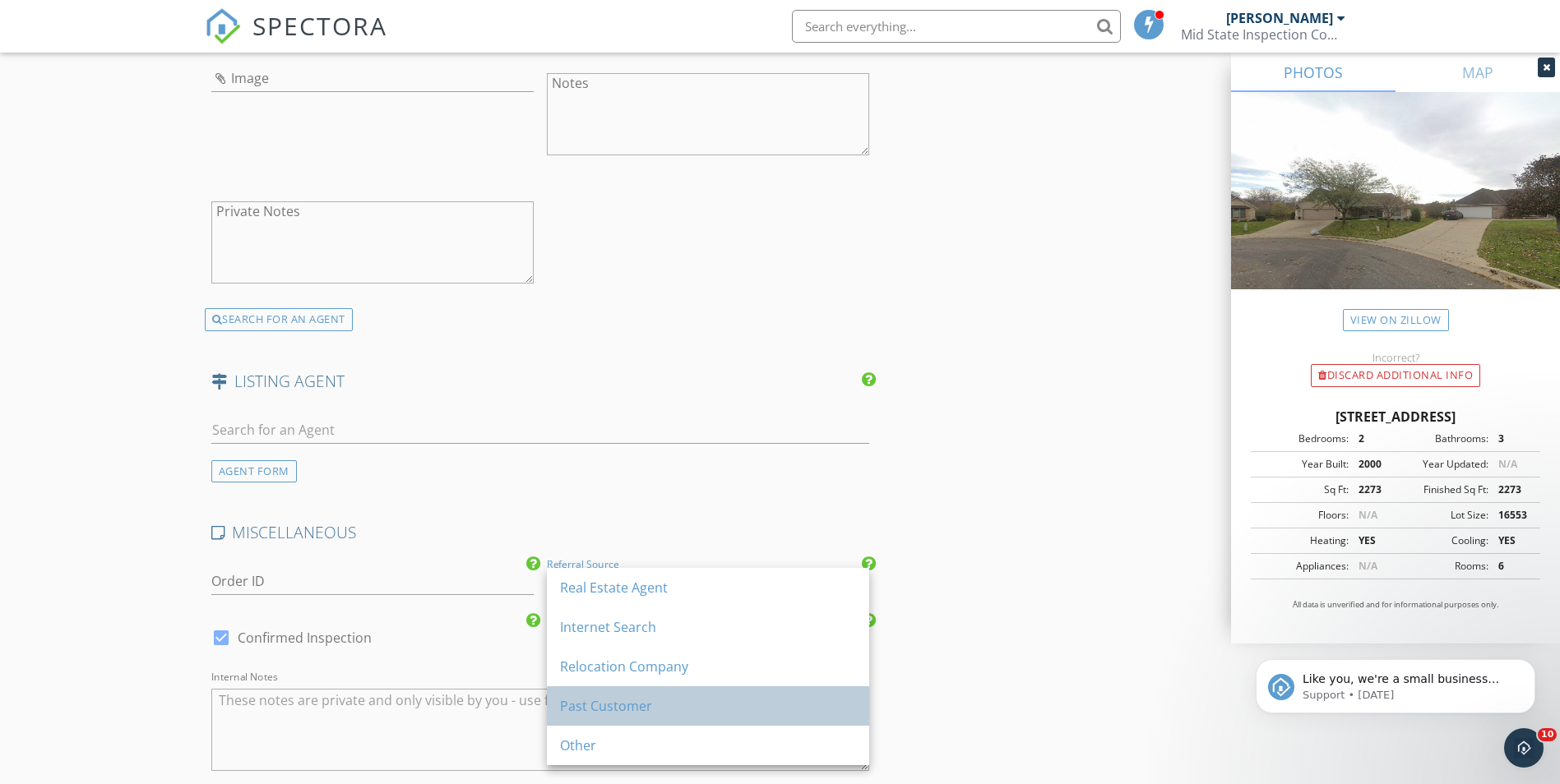
click at [595, 710] on div "Past Customer" at bounding box center [708, 705] width 296 height 20
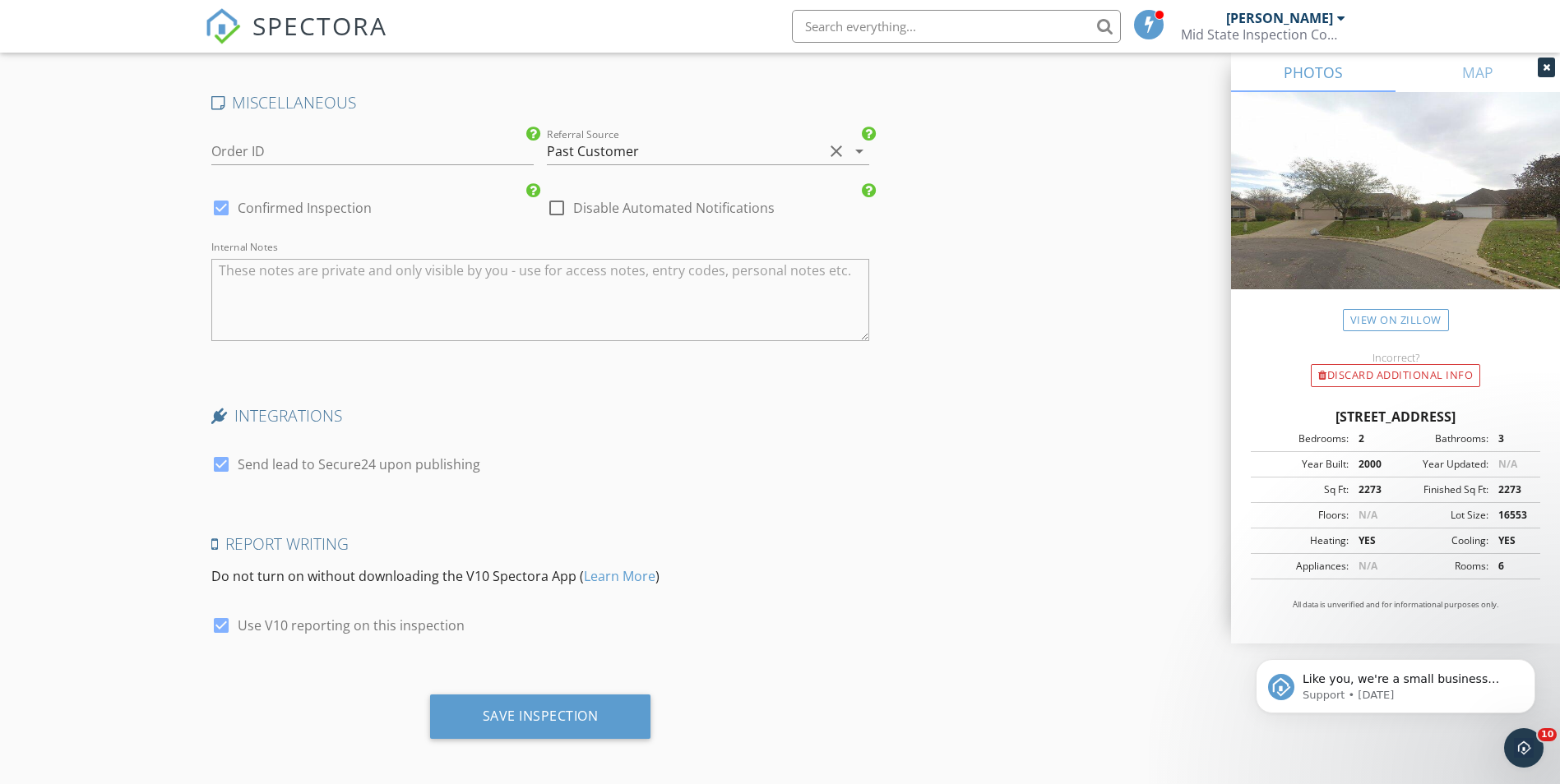
scroll to position [2820, 0]
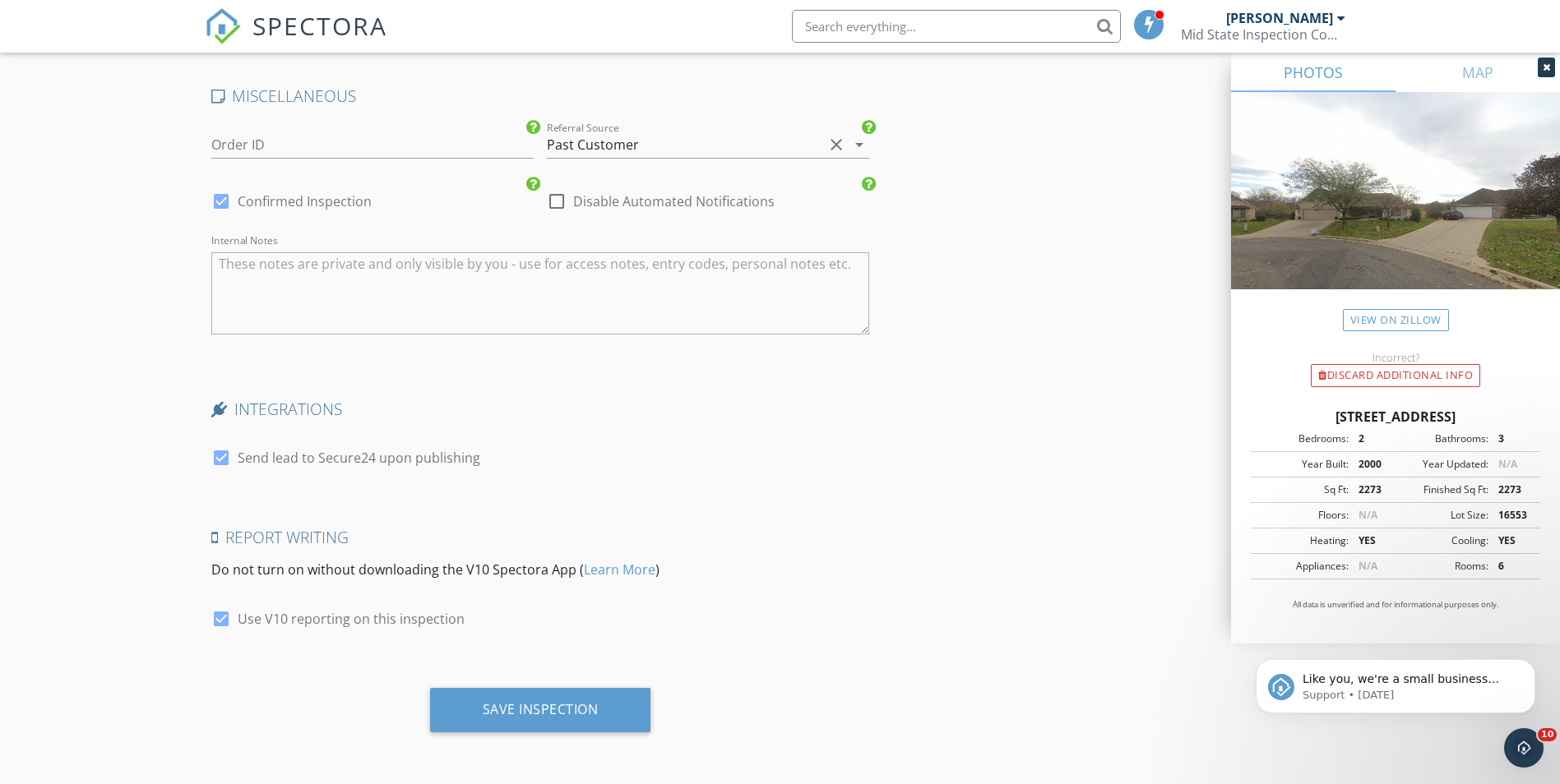
drag, startPoint x: 220, startPoint y: 459, endPoint x: 102, endPoint y: 468, distance: 118.3
click at [218, 459] on div at bounding box center [221, 458] width 28 height 28
checkbox input "false"
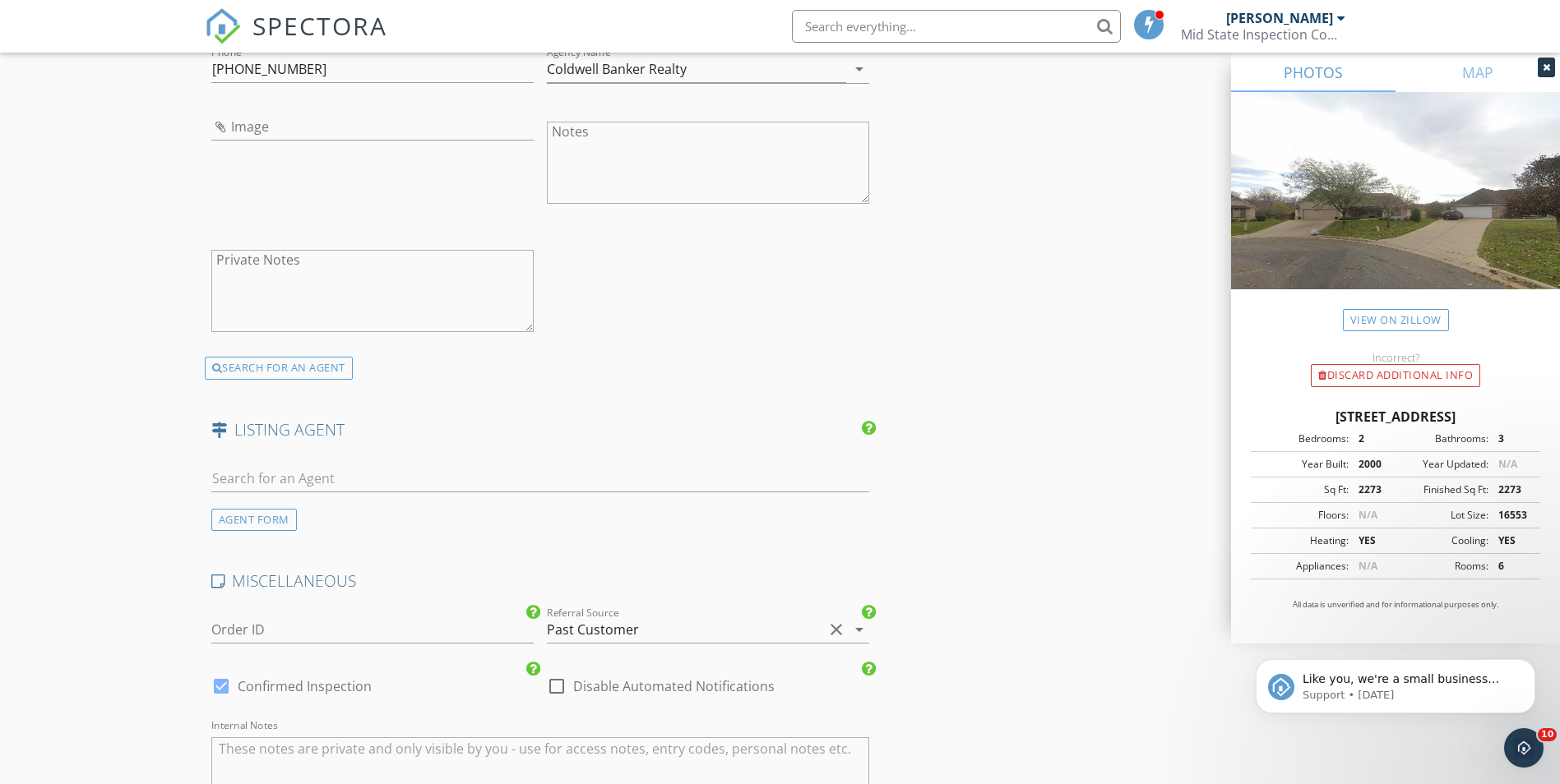
scroll to position [2328, 0]
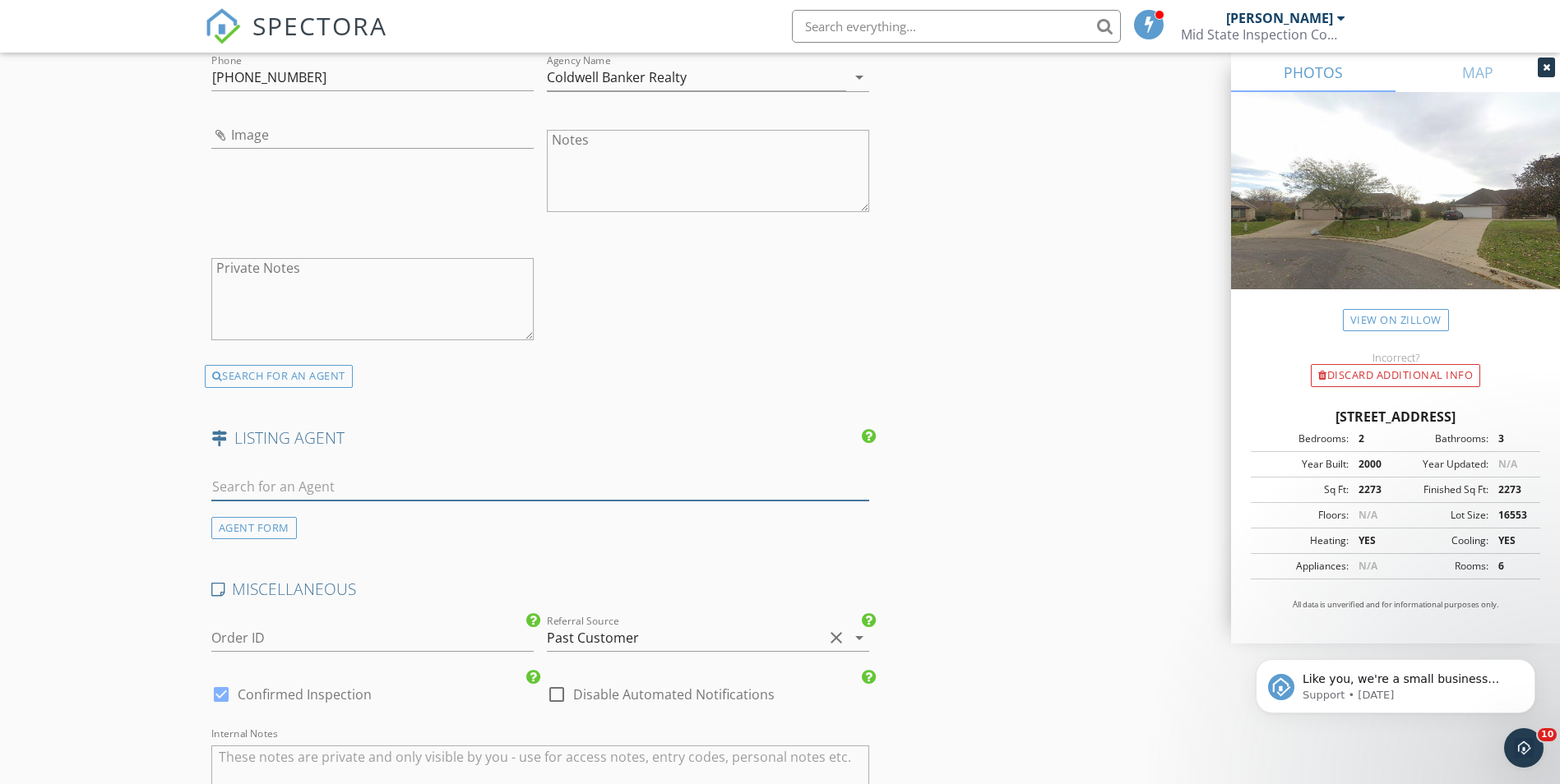
click at [233, 487] on input "text" at bounding box center [541, 487] width 659 height 27
type input "s"
click at [234, 521] on div "AGENT FORM" at bounding box center [254, 528] width 85 height 22
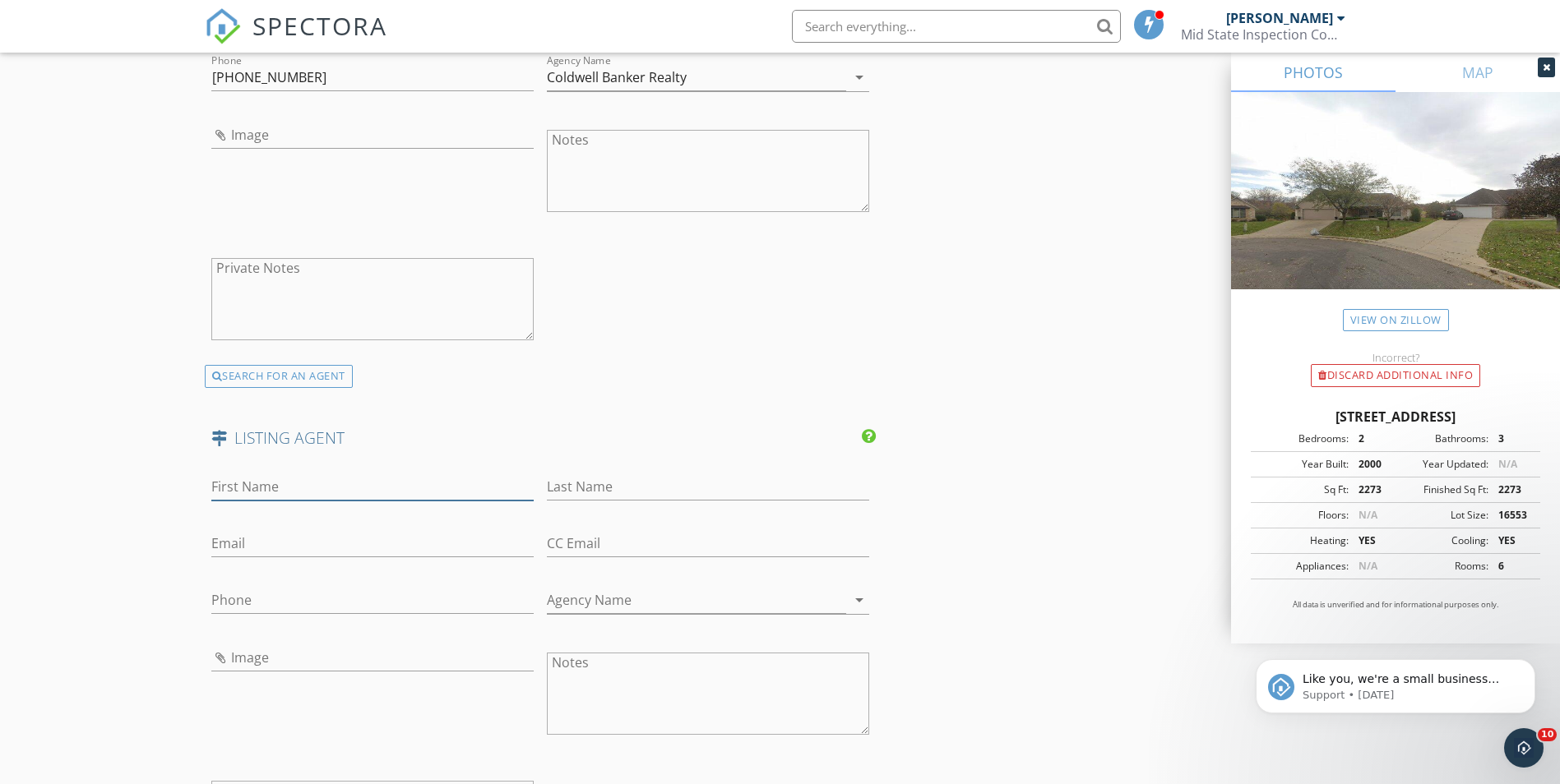
click at [279, 489] on input "First Name" at bounding box center [373, 487] width 322 height 27
type input "[PERSON_NAME]"
type input "[EMAIL_ADDRESS][DOMAIN_NAME]"
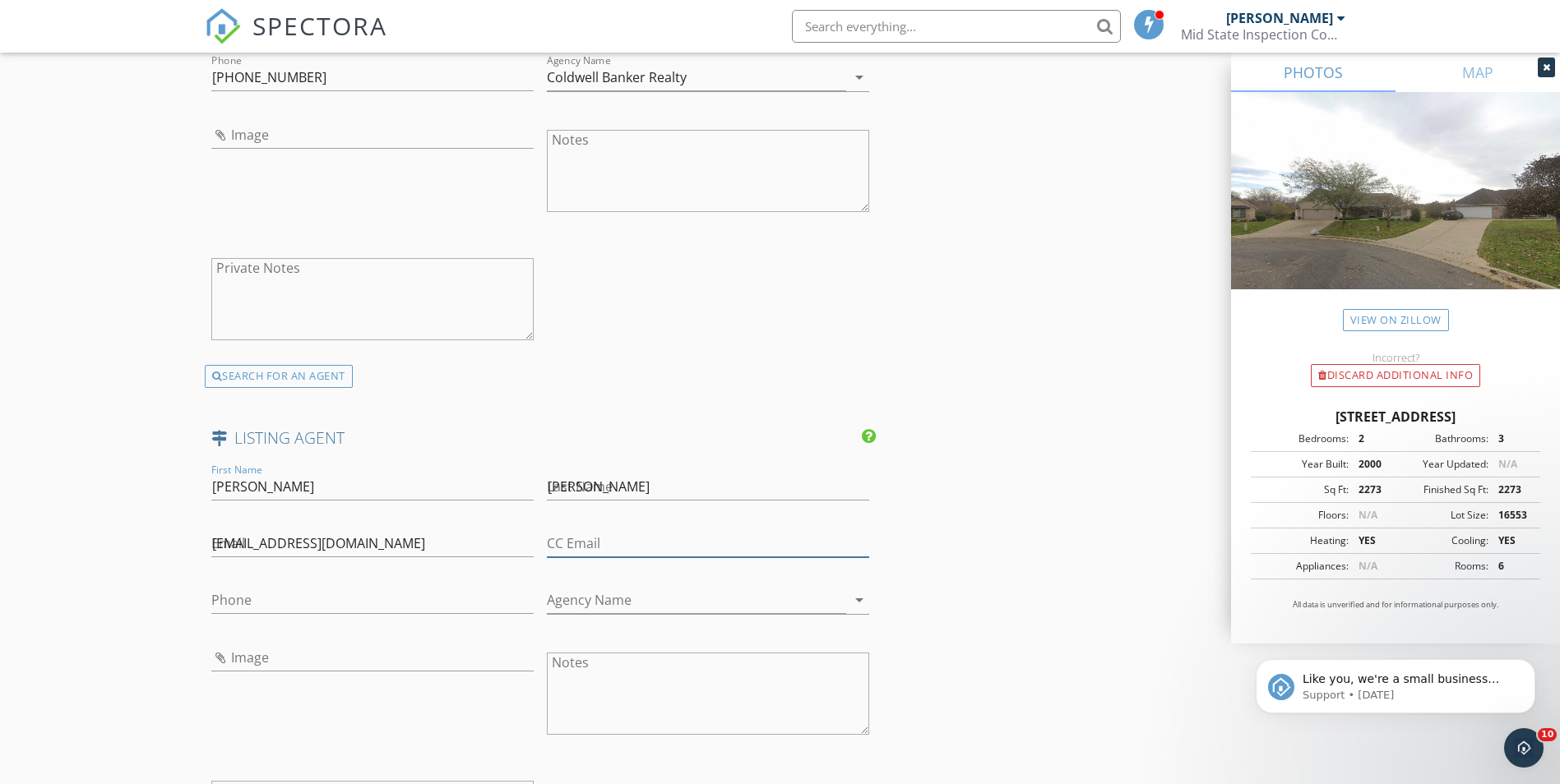
type input "[EMAIL_ADDRESS][DOMAIN_NAME]"
type input "[PHONE_NUMBER]"
click at [776, 546] on input "[EMAIL_ADDRESS][DOMAIN_NAME]" at bounding box center [708, 543] width 322 height 27
type input "s"
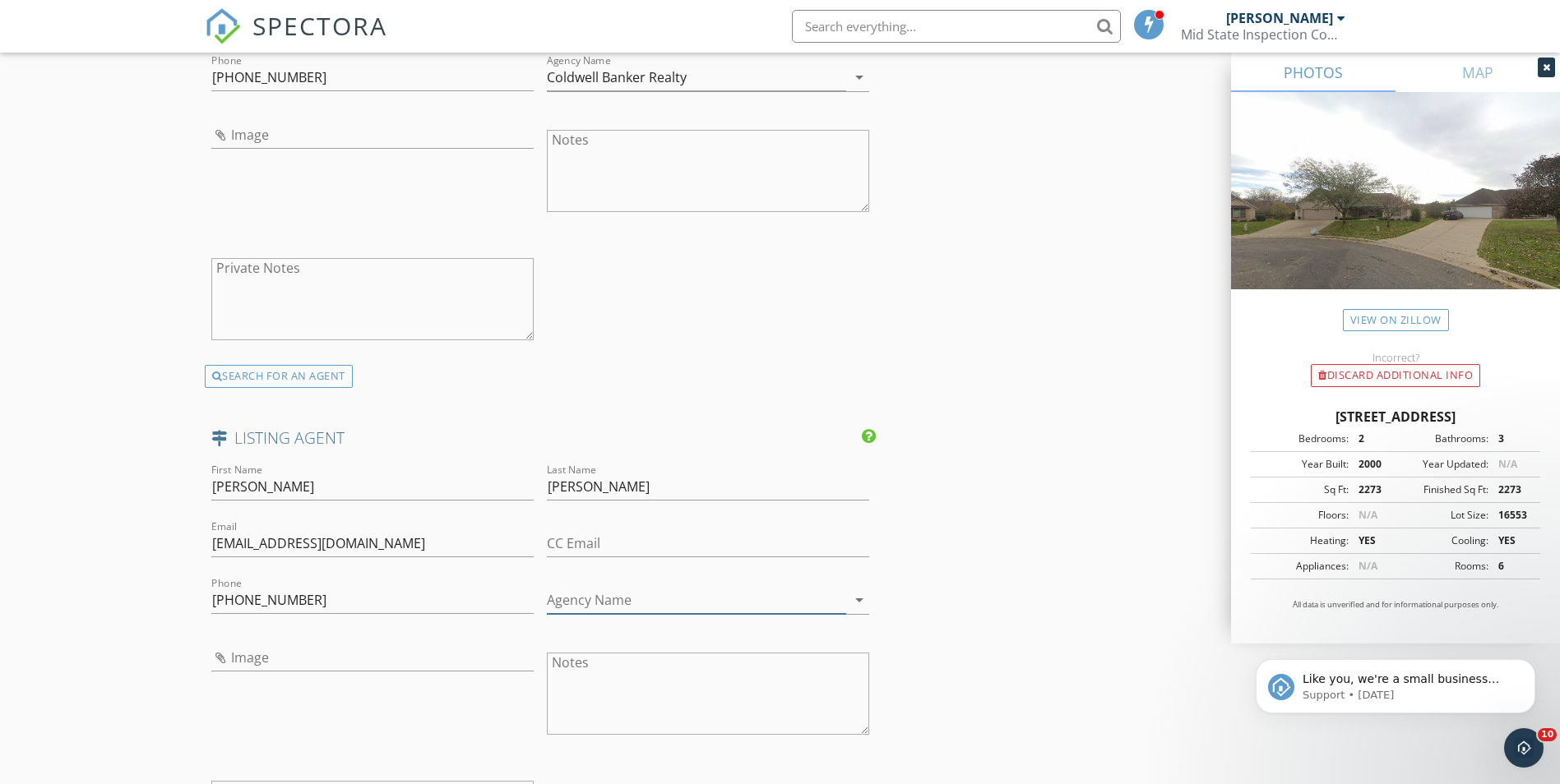
click at [689, 599] on input "Agency Name" at bounding box center [696, 600] width 299 height 27
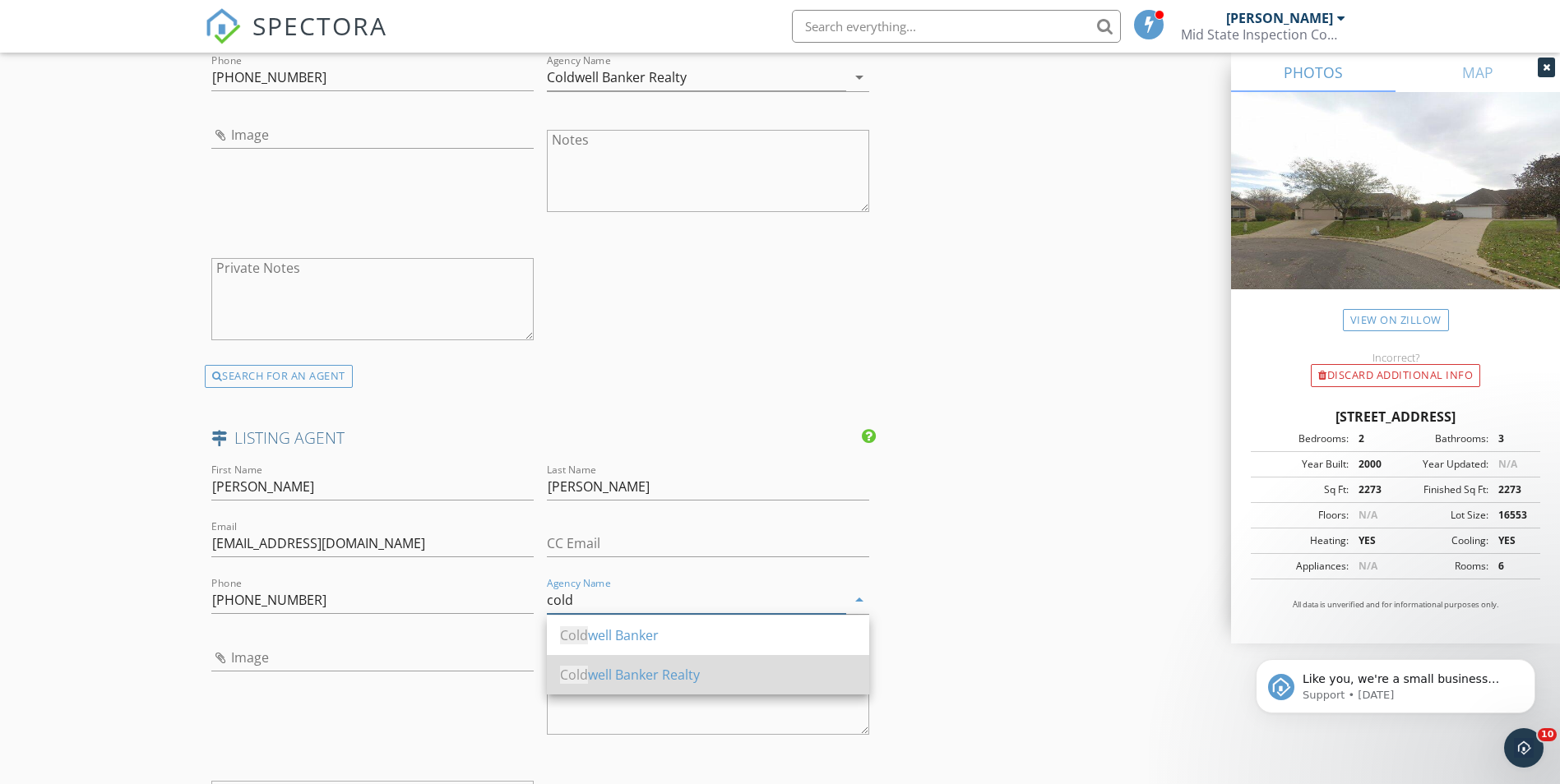
click at [656, 687] on div "Cold well Banker Realty" at bounding box center [708, 675] width 296 height 39
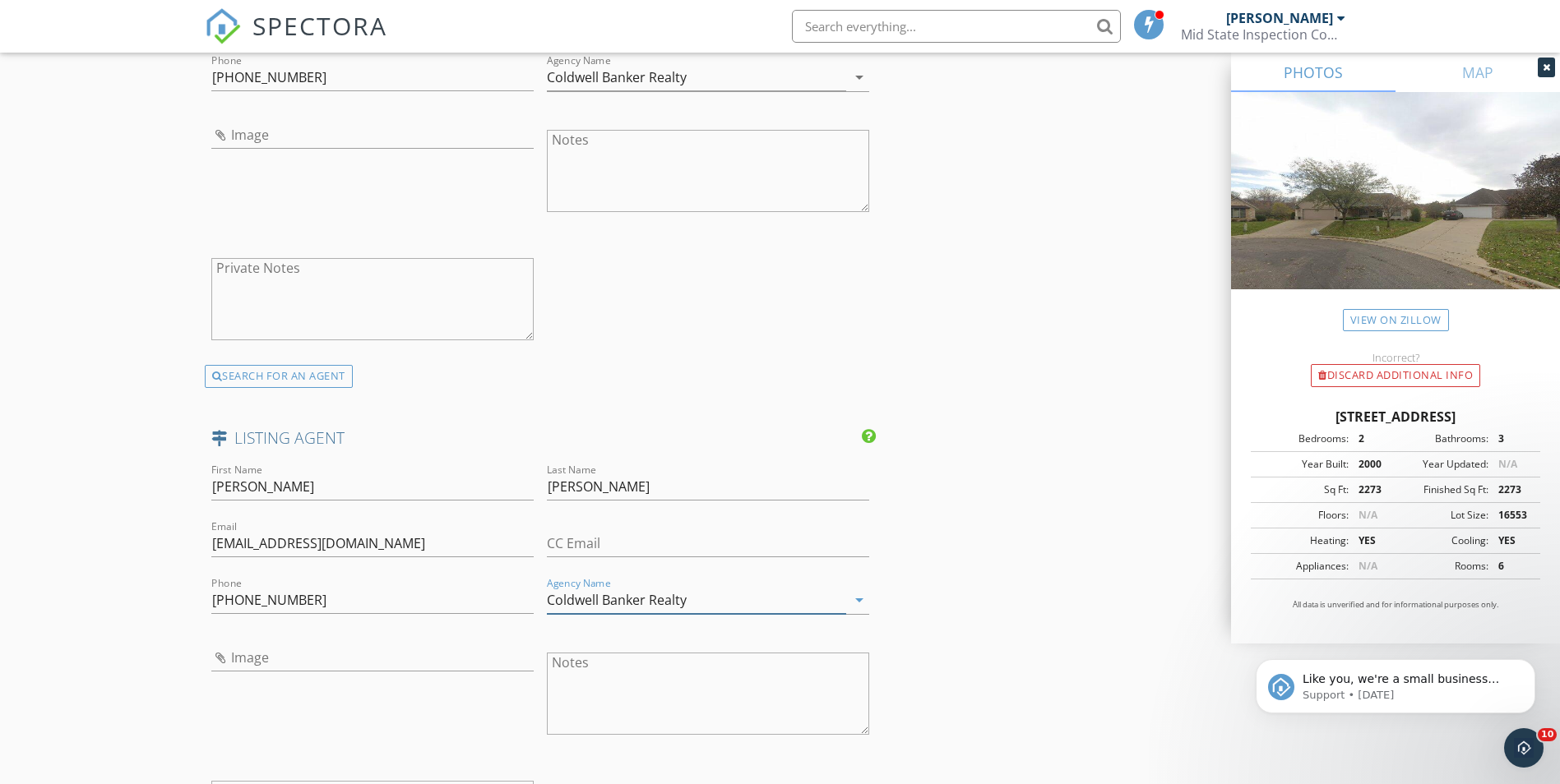
type input "Coldwell Banker Realty"
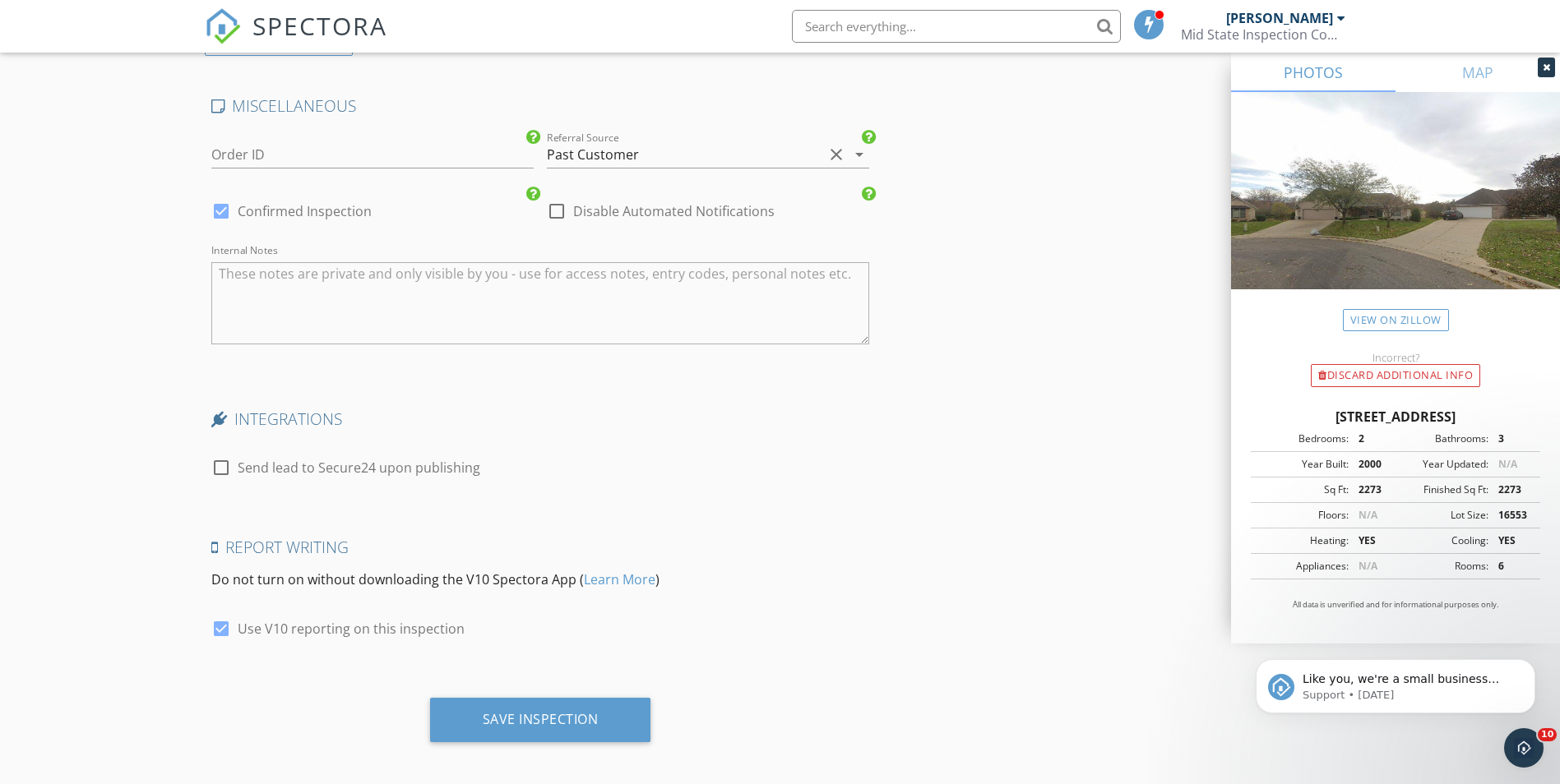
scroll to position [3192, 0]
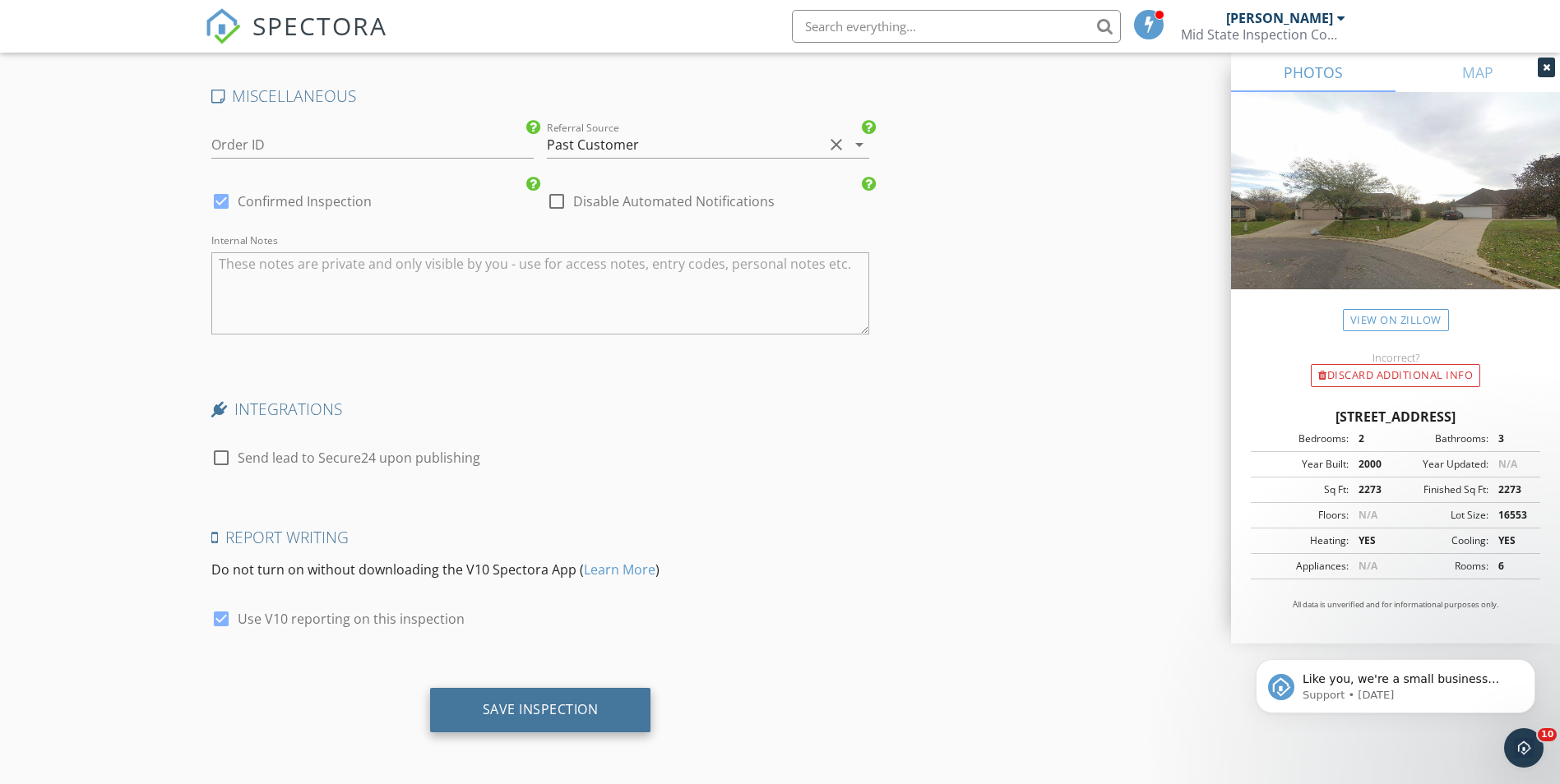
click at [531, 703] on div "Save Inspection" at bounding box center [541, 710] width 116 height 17
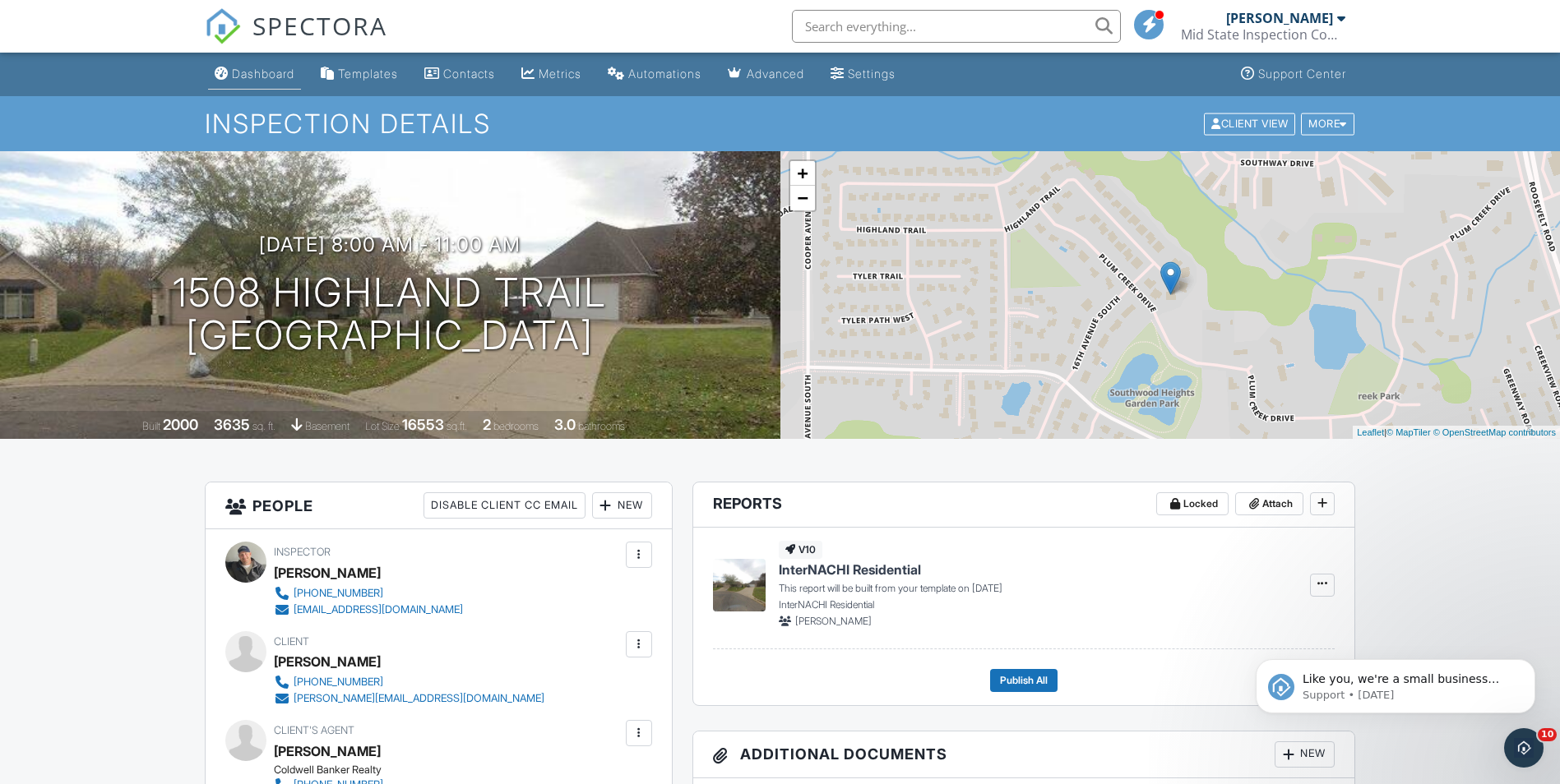
click at [261, 66] on link "Dashboard" at bounding box center [254, 74] width 93 height 30
